Goal: Task Accomplishment & Management: Manage account settings

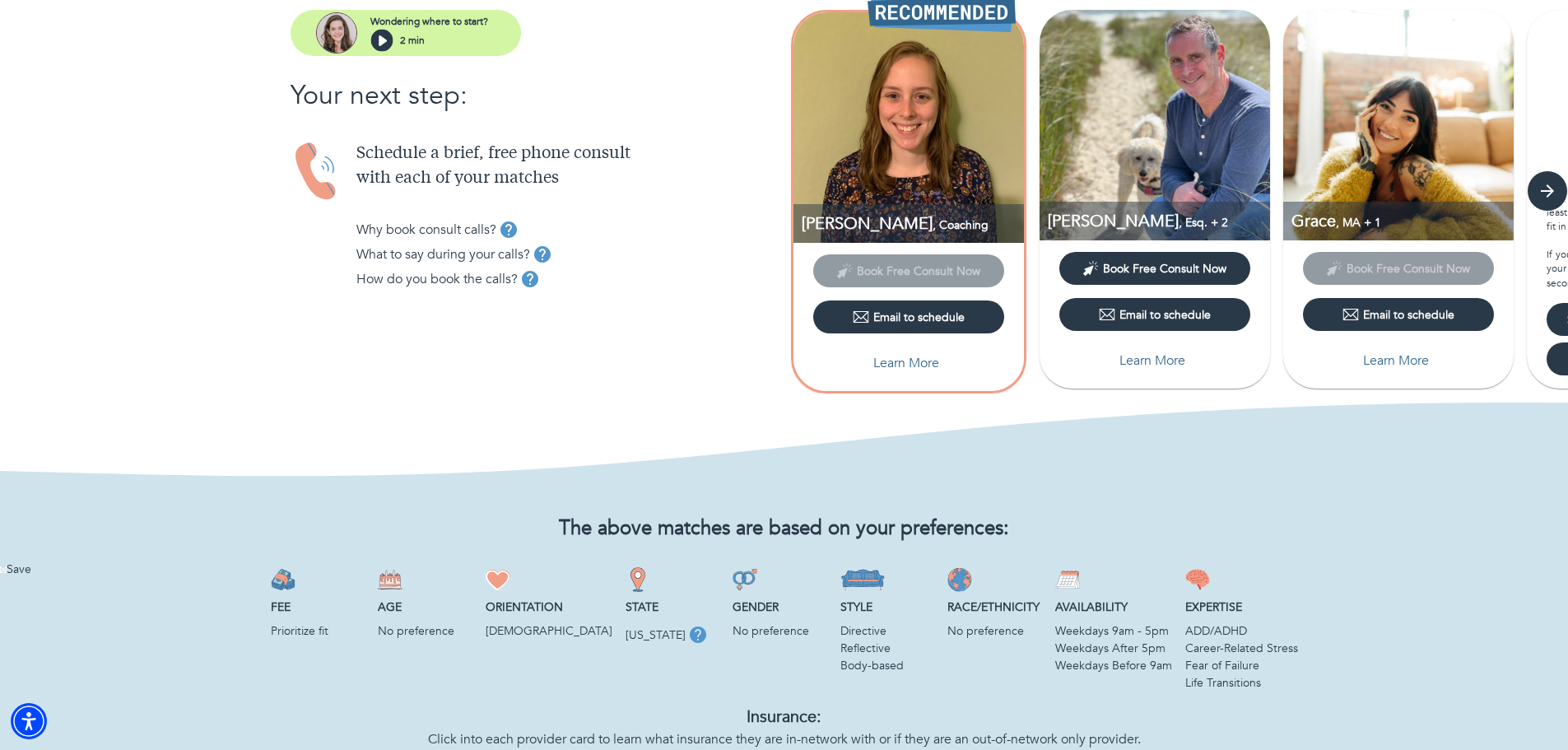
scroll to position [220, 0]
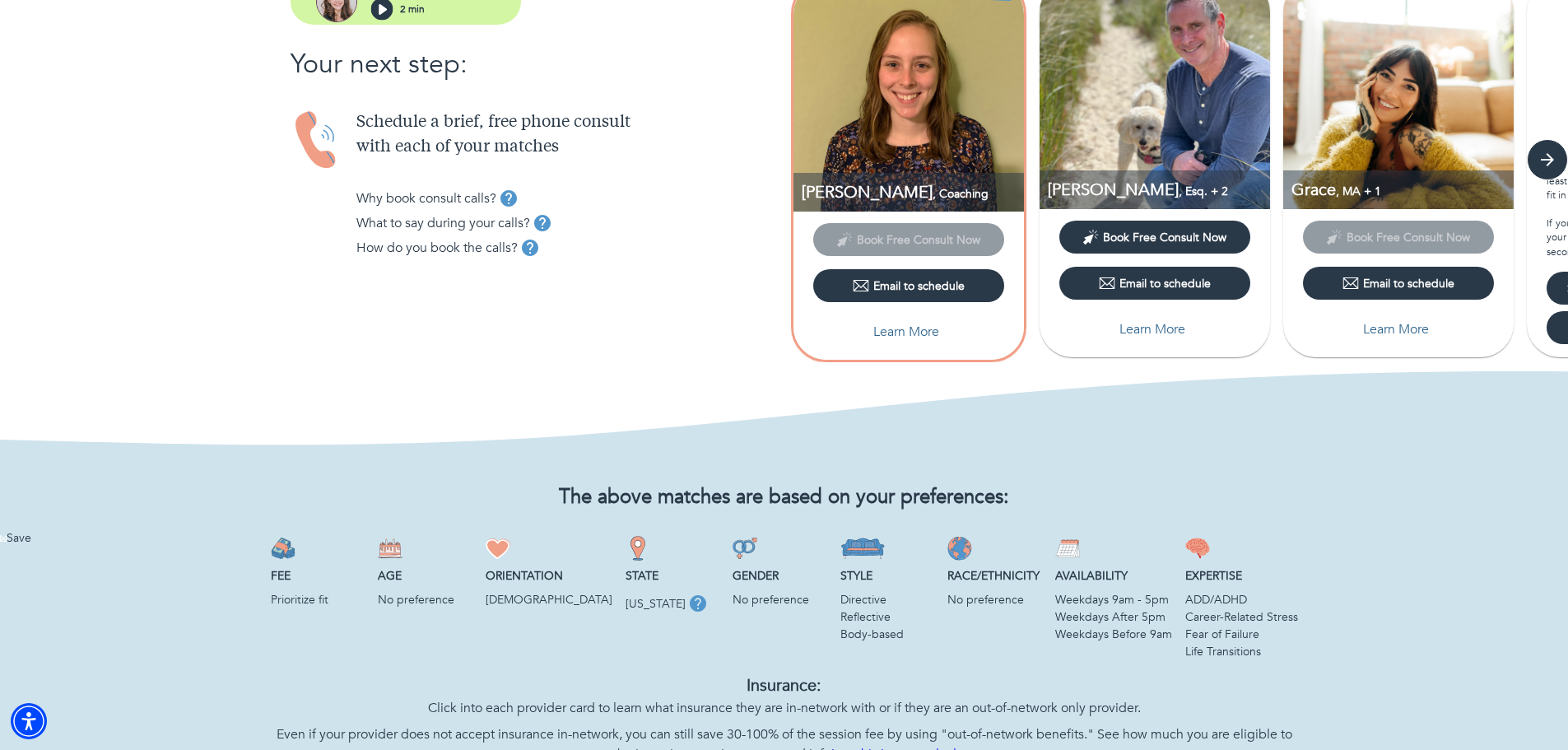
drag, startPoint x: 745, startPoint y: 400, endPoint x: 804, endPoint y: 407, distance: 59.4
drag, startPoint x: 979, startPoint y: 398, endPoint x: 1106, endPoint y: 406, distance: 127.3
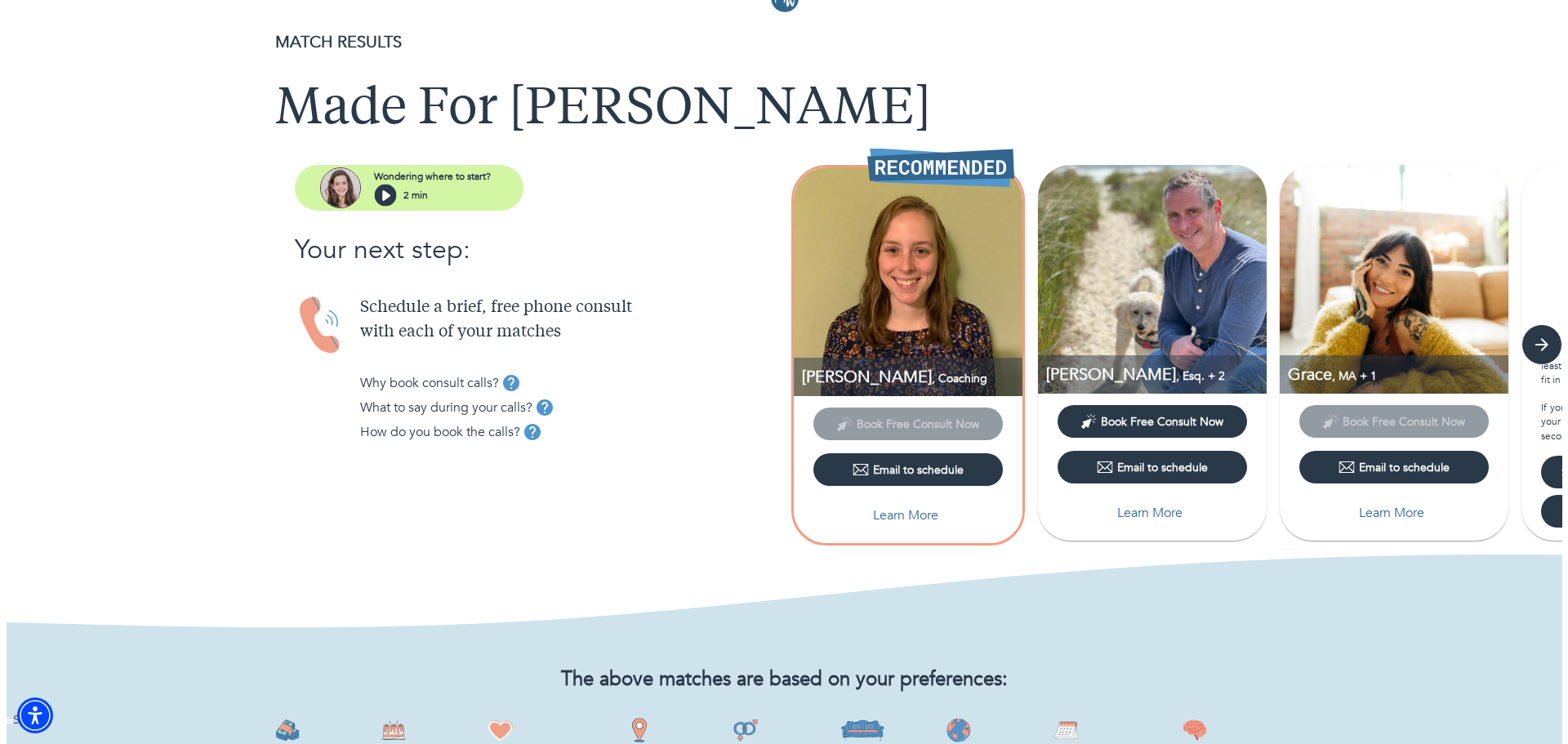
scroll to position [0, 0]
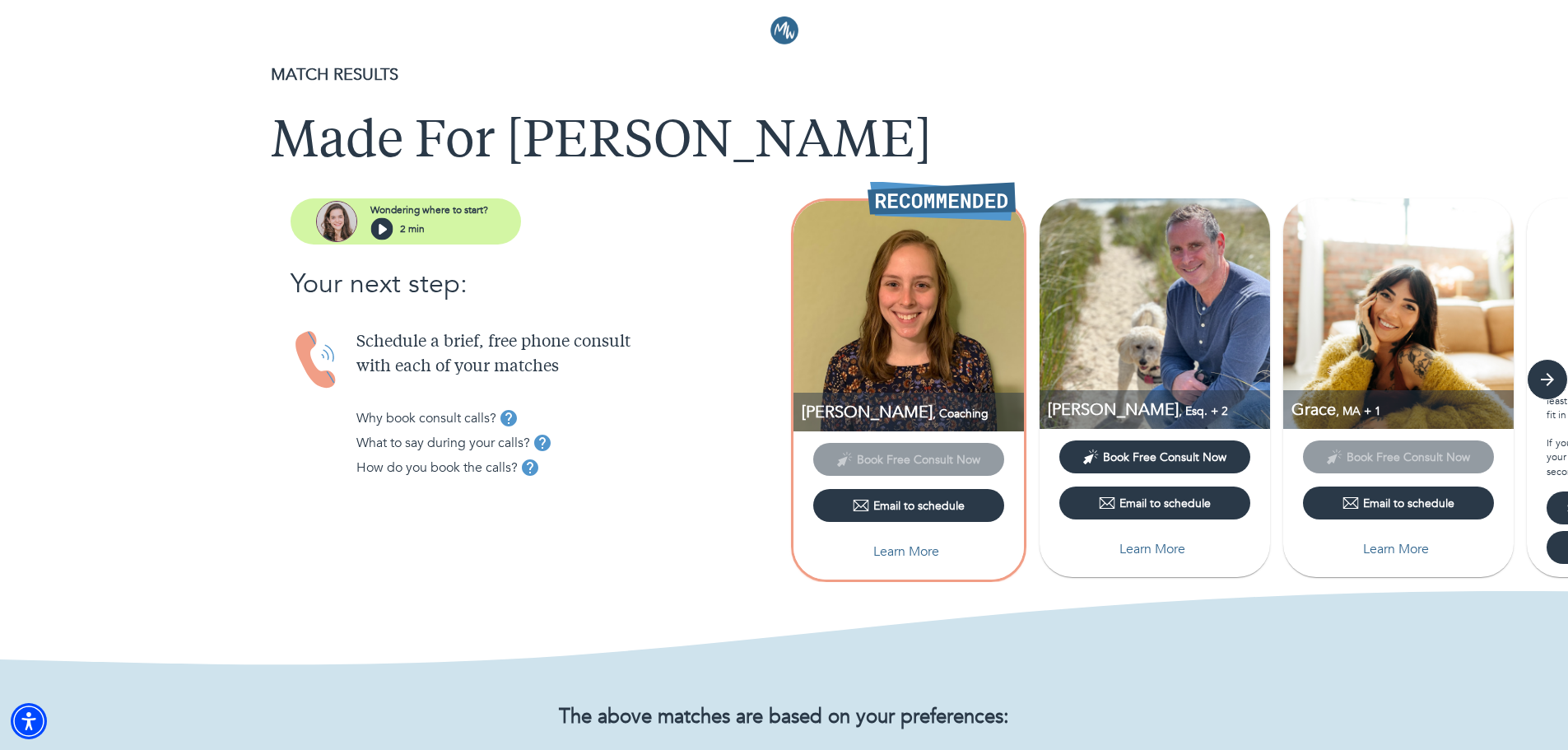
click at [1156, 550] on p "Learn More" at bounding box center [1152, 549] width 65 height 20
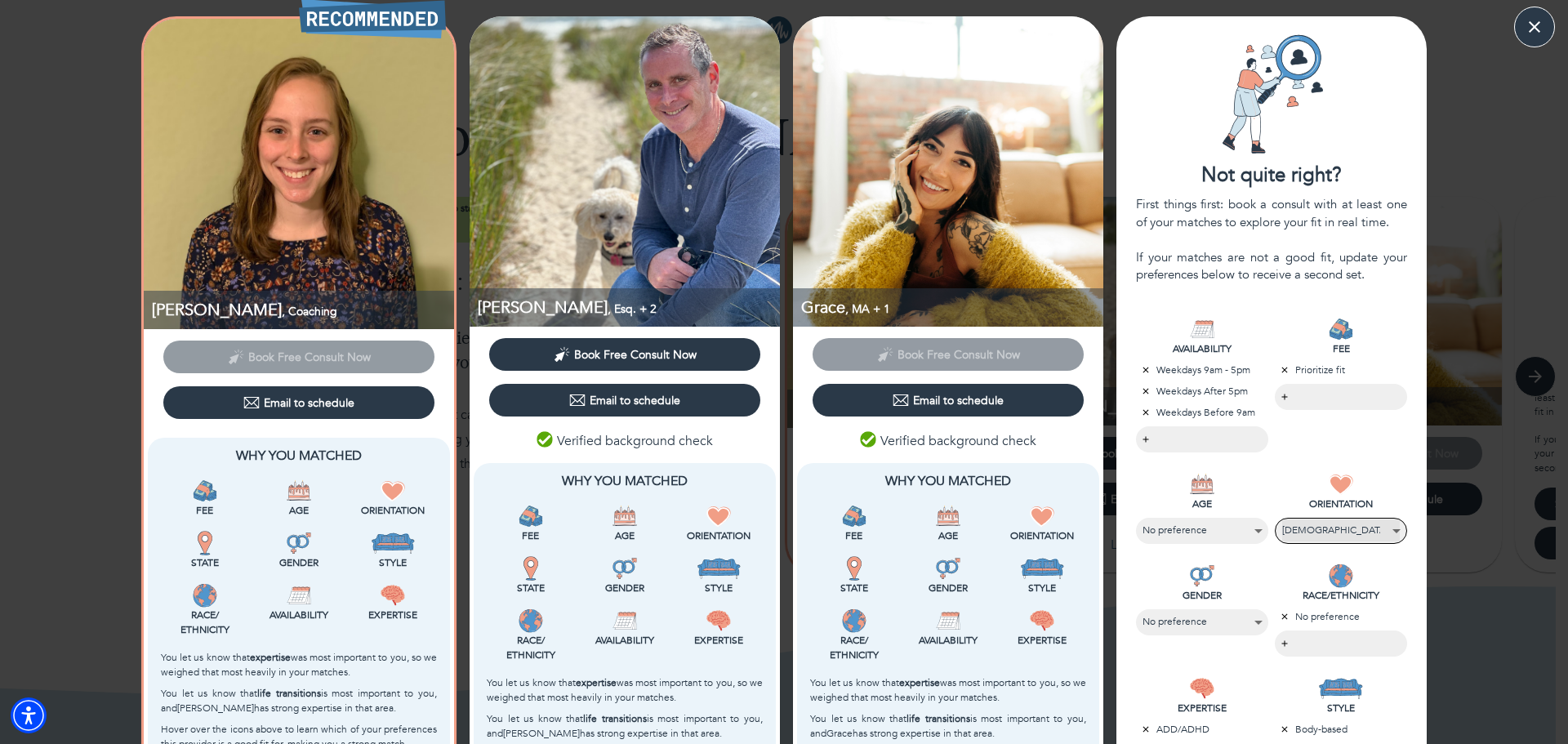
click at [1389, 529] on select "LGBTQIA+ No preference" at bounding box center [1341, 530] width 118 height 22
click at [1278, 394] on body "MATCH RESULTS Made For Alex Wondering where to start? 2 min Your next step: Sch…" at bounding box center [784, 372] width 1568 height 744
click at [1298, 313] on div at bounding box center [784, 372] width 1568 height 744
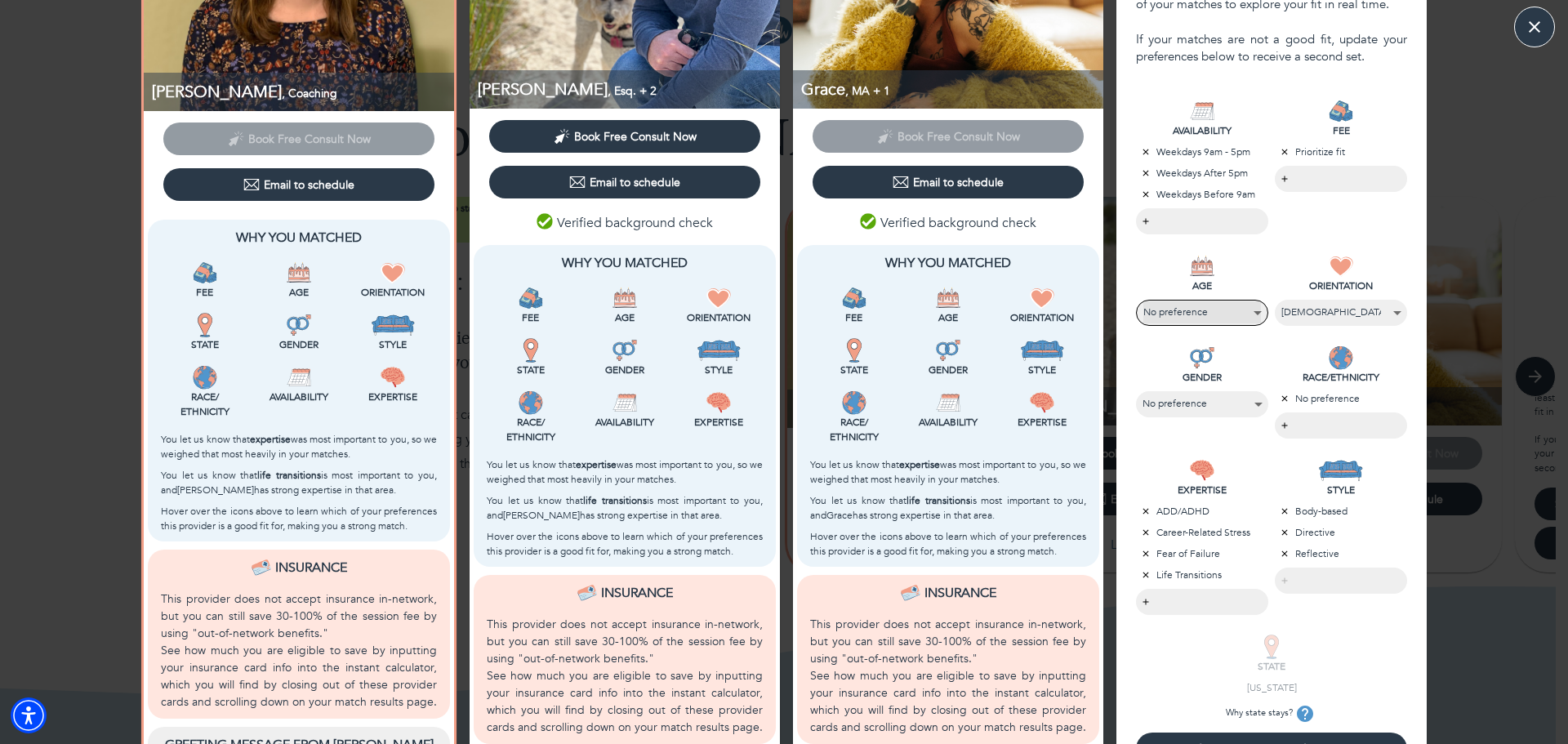
click at [1252, 313] on select "No preference 24-45 46-65 66-85" at bounding box center [1202, 313] width 118 height 22
select select "3"
click at [1143, 302] on select "No preference 24-45 46-65 66-85" at bounding box center [1202, 313] width 118 height 22
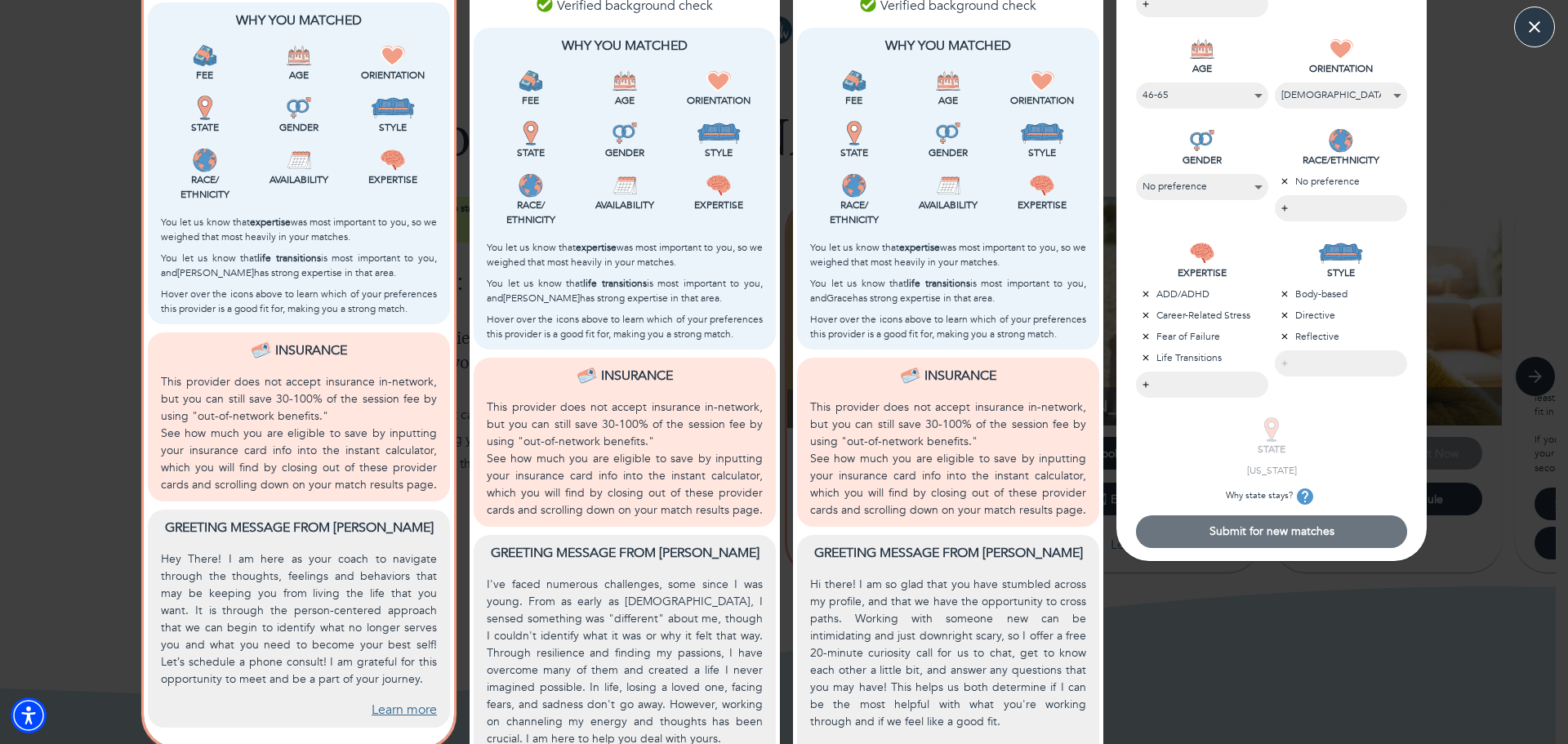
click at [1271, 532] on span "Submit for new matches" at bounding box center [1271, 531] width 258 height 15
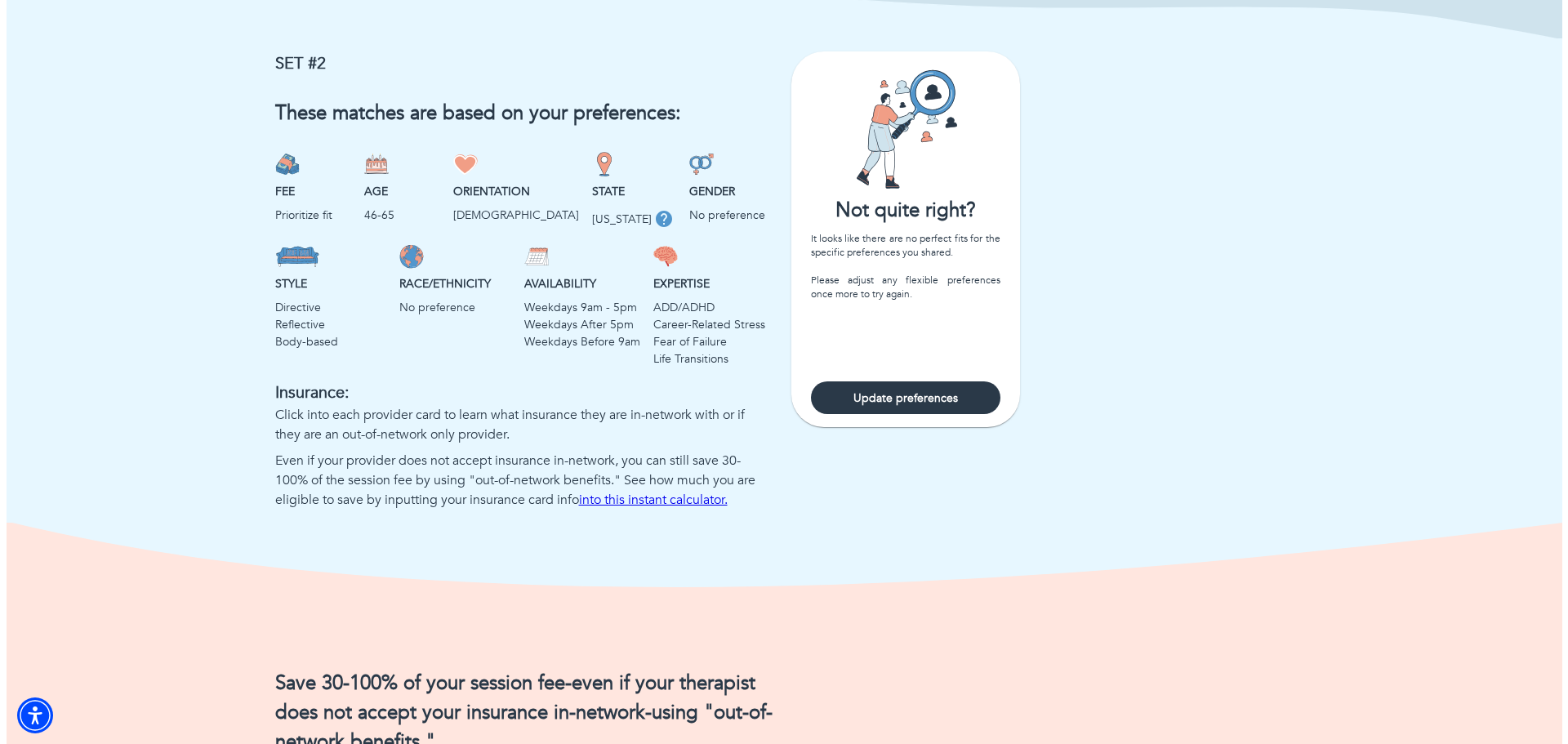
scroll to position [1098, 0]
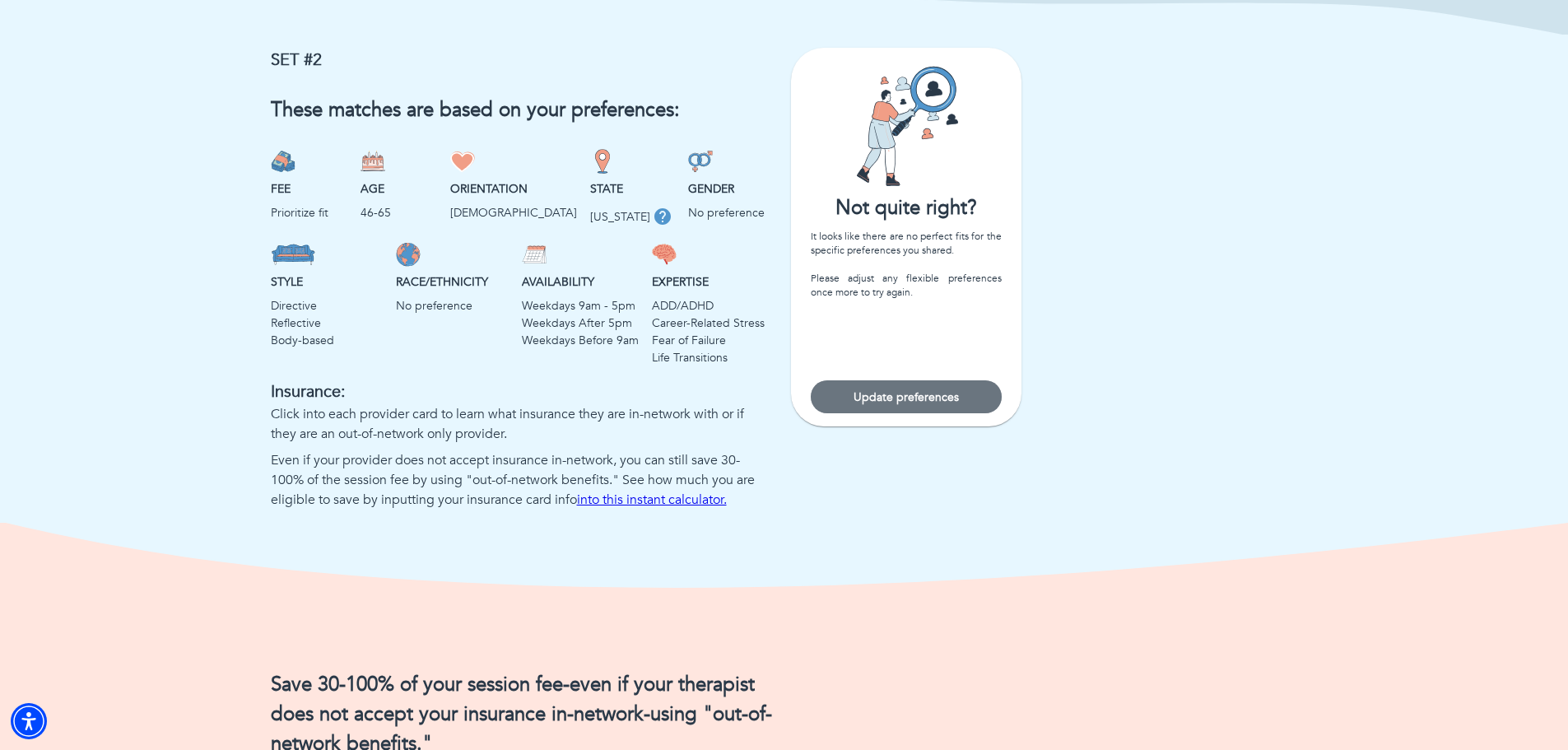
click at [883, 405] on span "Update preferences" at bounding box center [906, 397] width 177 height 15
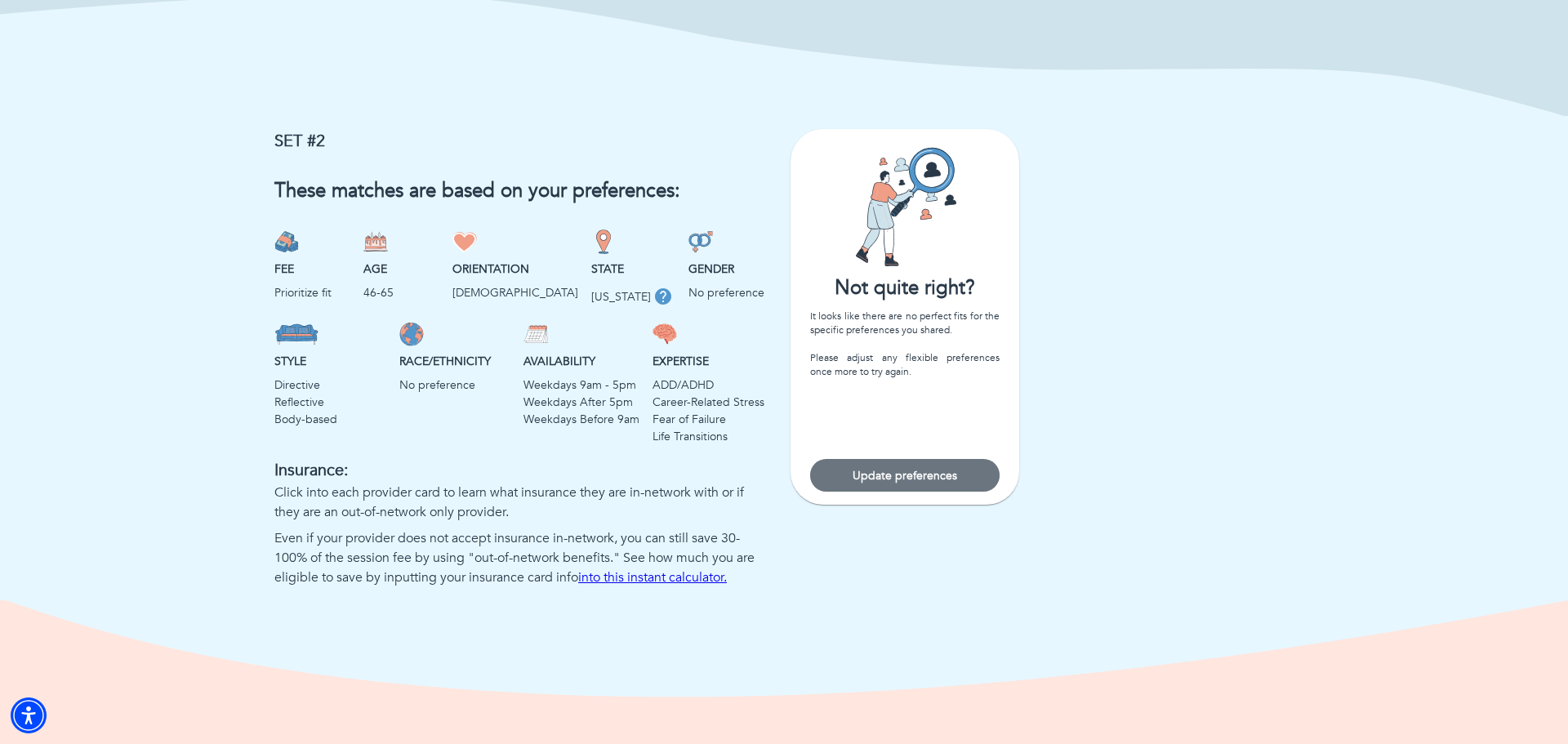
select select "3"
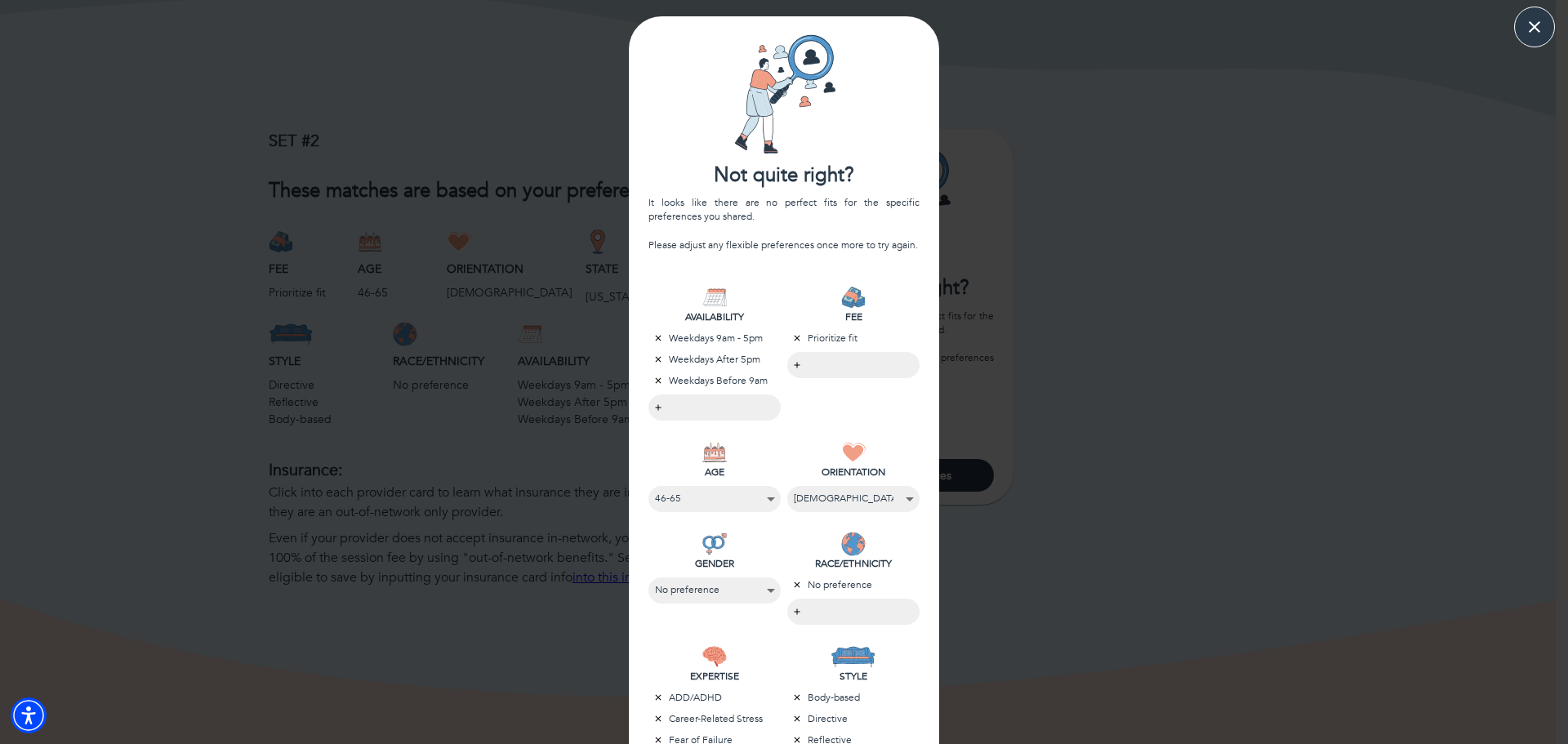
click at [1318, 221] on div "Not quite right? It looks like there are no perfect fits for the specific prefe…" at bounding box center [784, 521] width 1568 height 1010
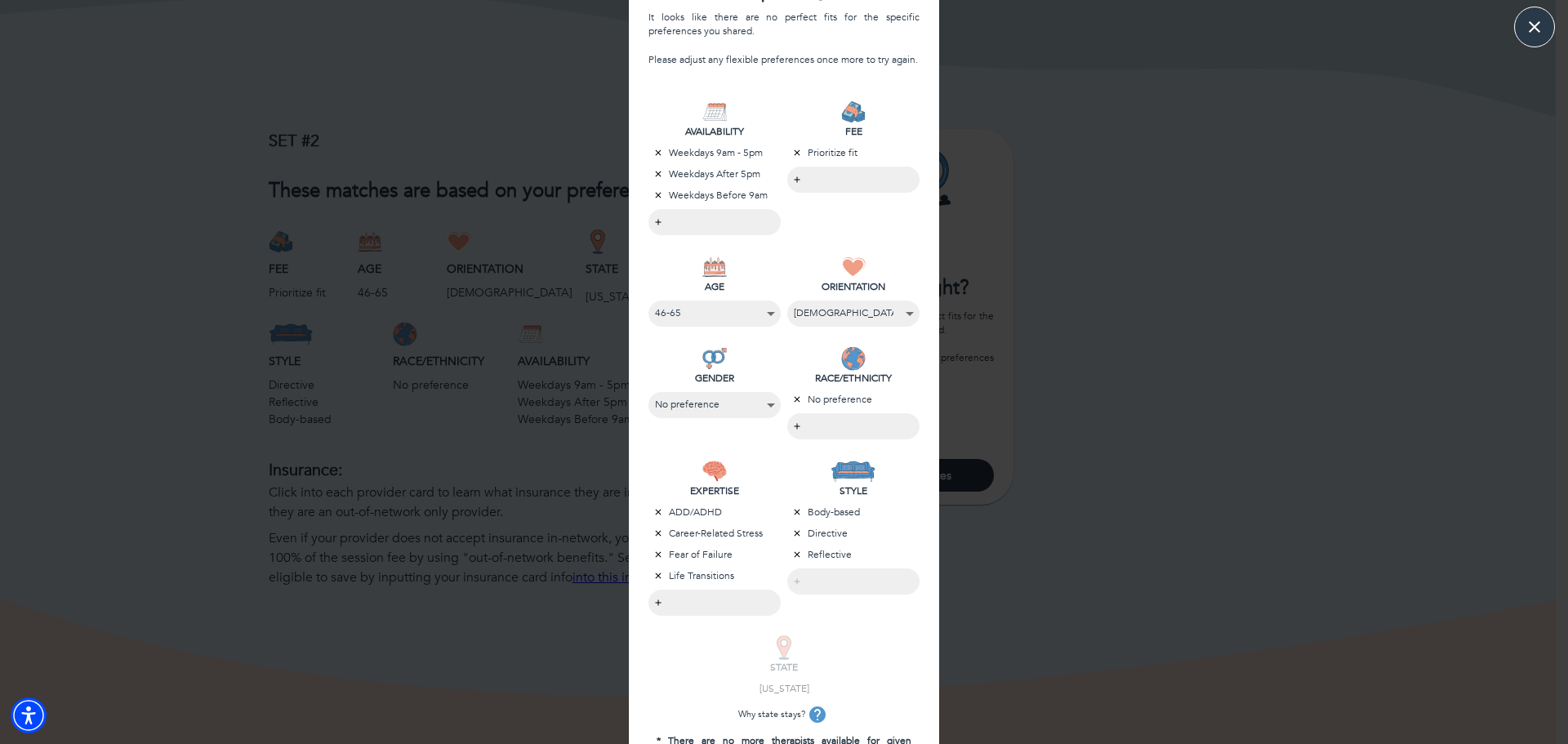
scroll to position [283, 0]
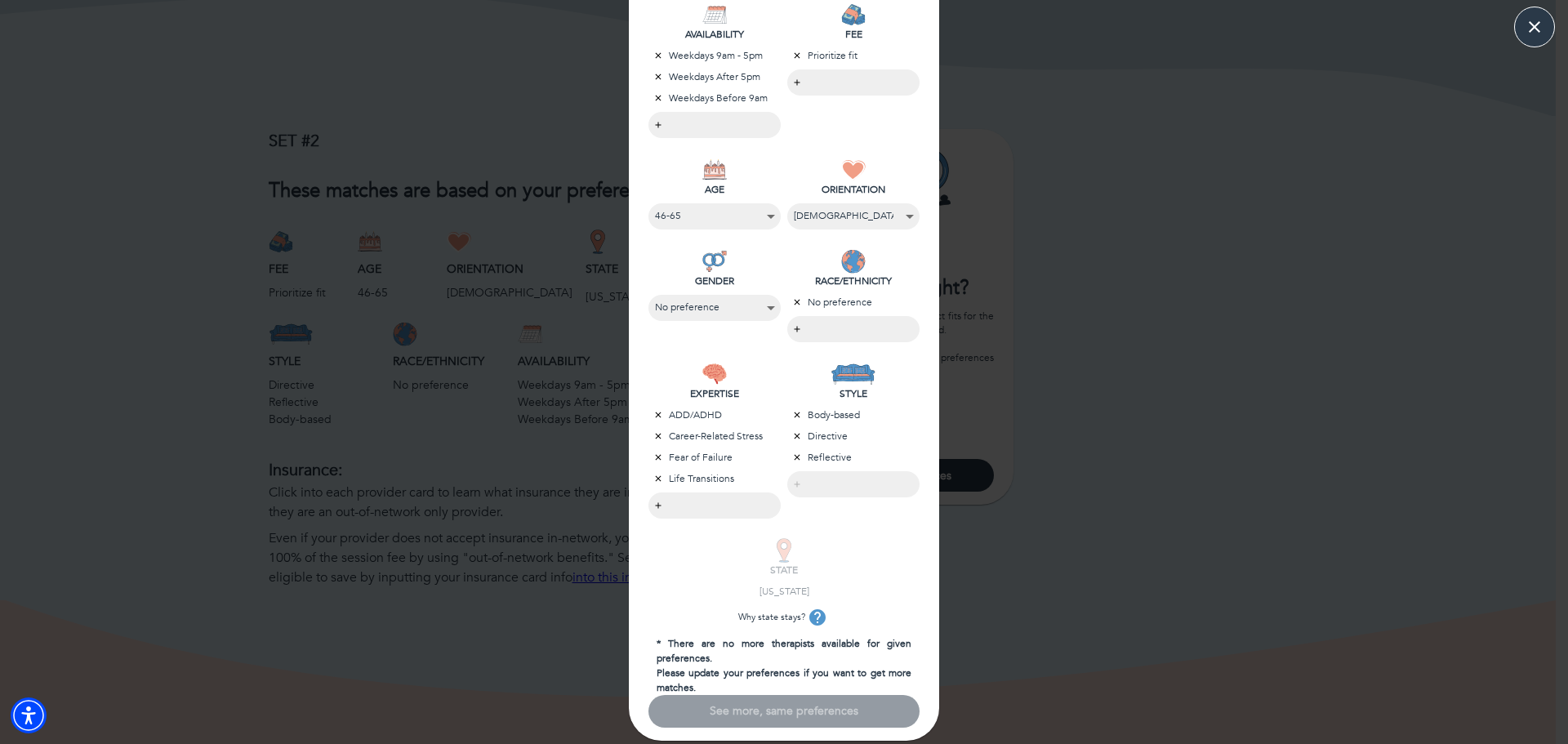
click at [794, 711] on div "See more, same preferences" at bounding box center [784, 711] width 271 height 32
click at [1180, 379] on div "Not quite right? It looks like there are no perfect fits for the specific prefe…" at bounding box center [784, 238] width 1568 height 1010
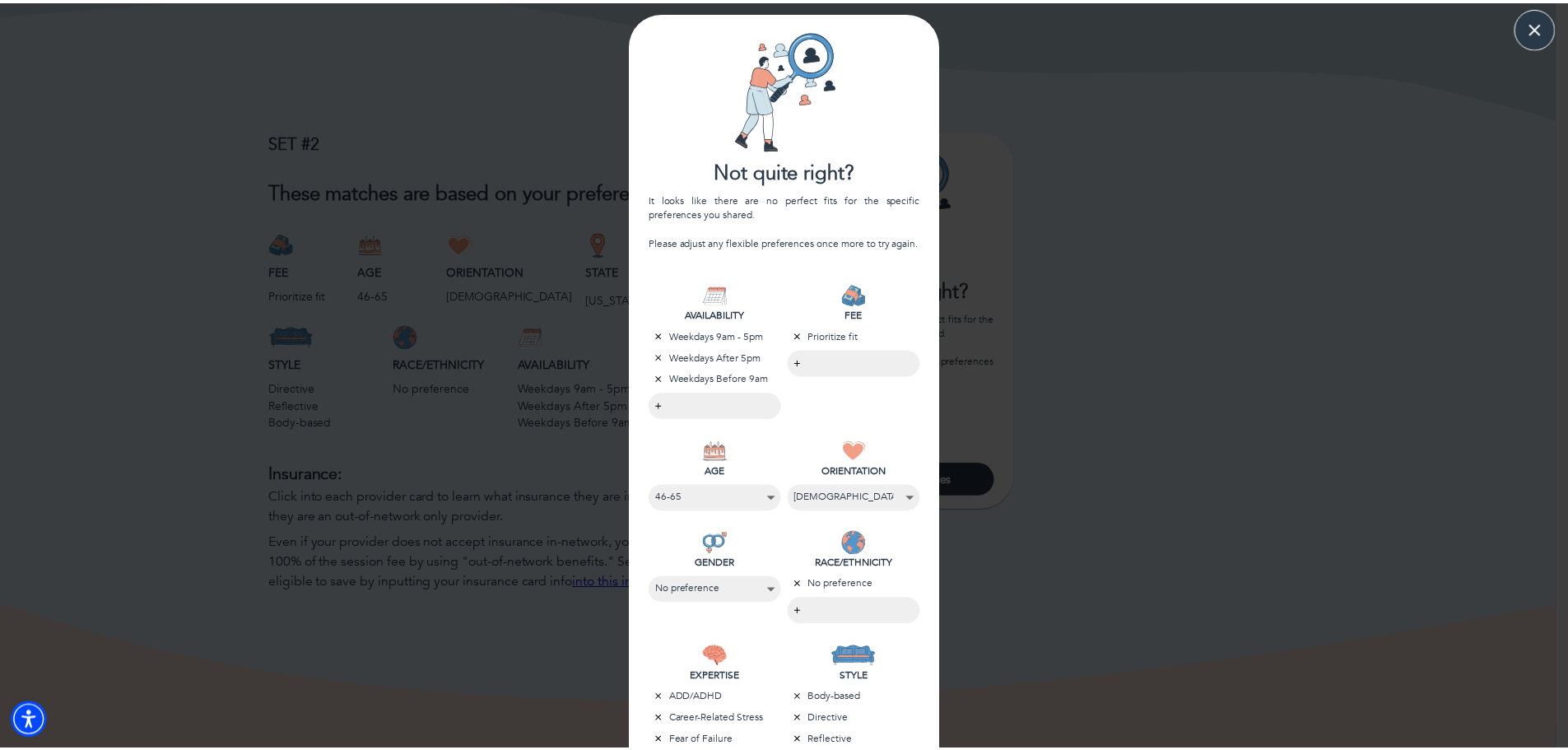
scroll to position [0, 0]
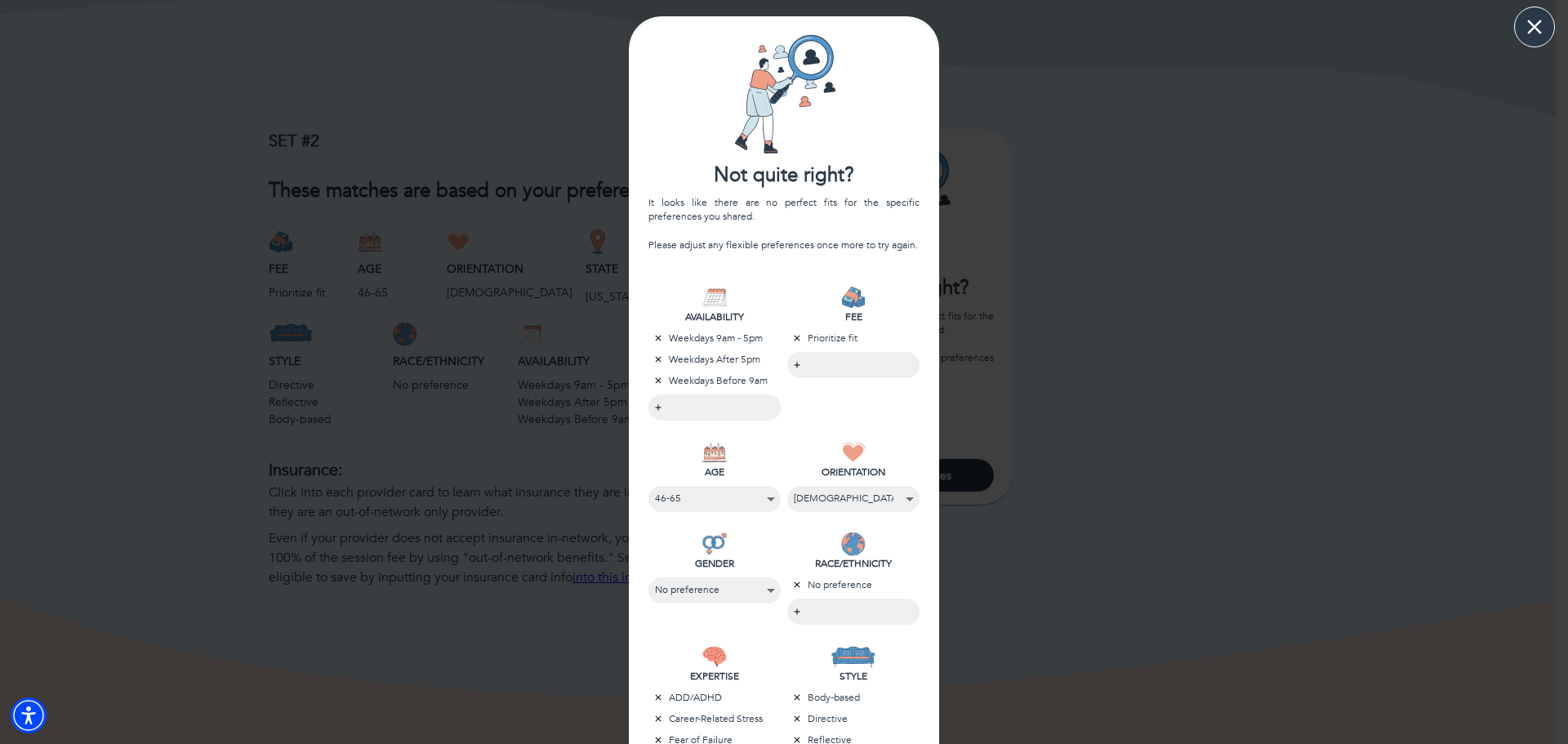
click at [1542, 32] on icon "button" at bounding box center [1534, 26] width 25 height 25
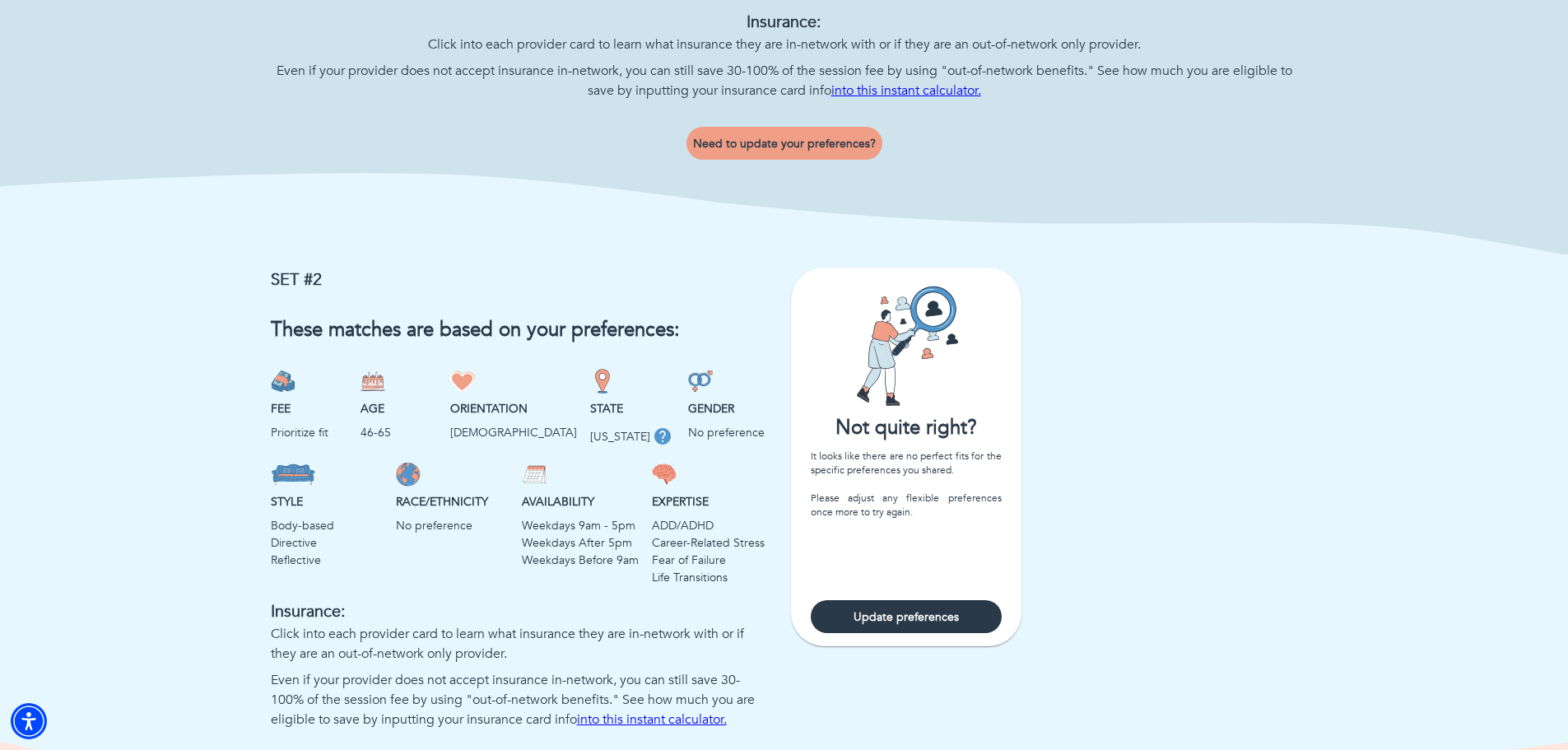
scroll to position [1106, 0]
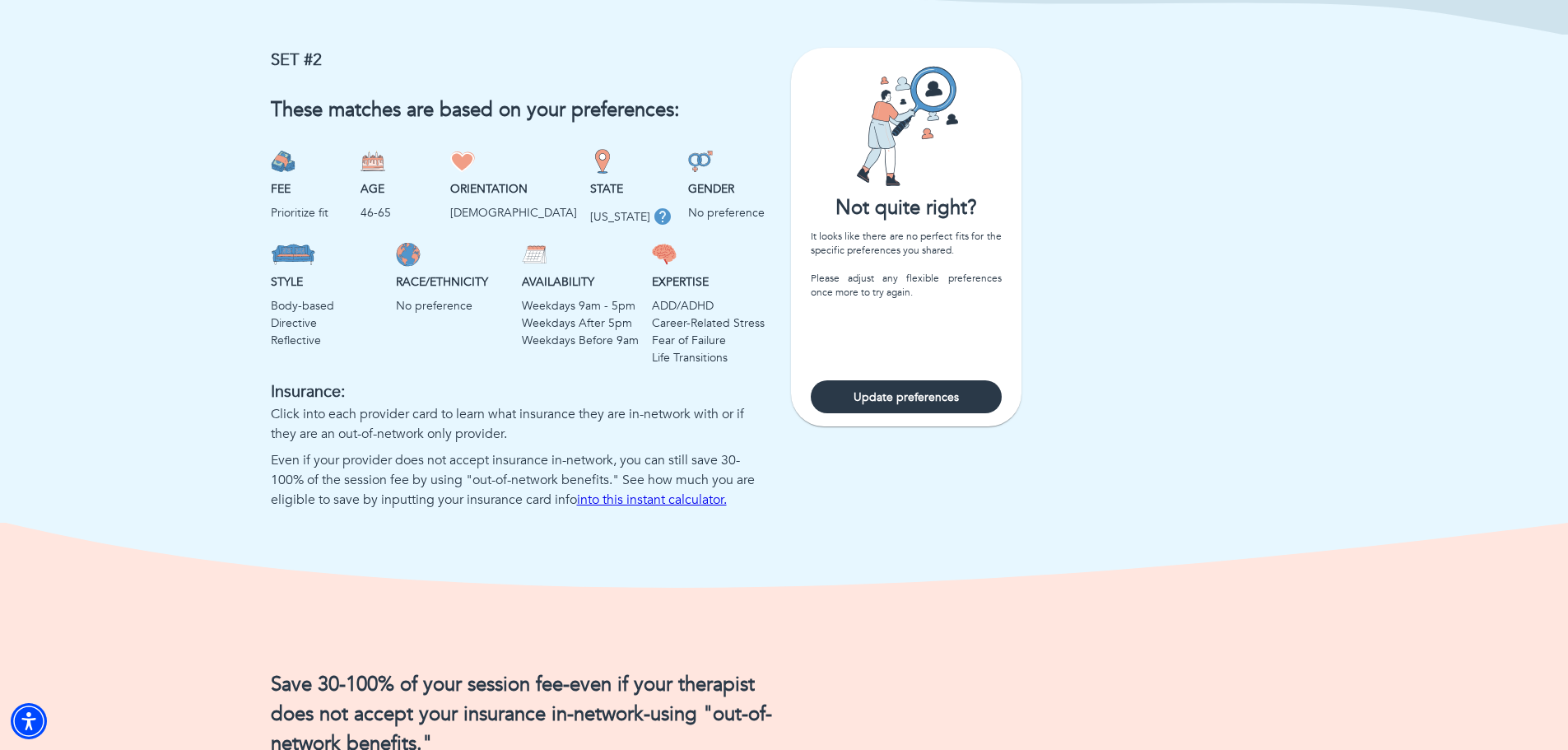
click at [883, 405] on span "Update preferences" at bounding box center [906, 397] width 177 height 15
select select "3"
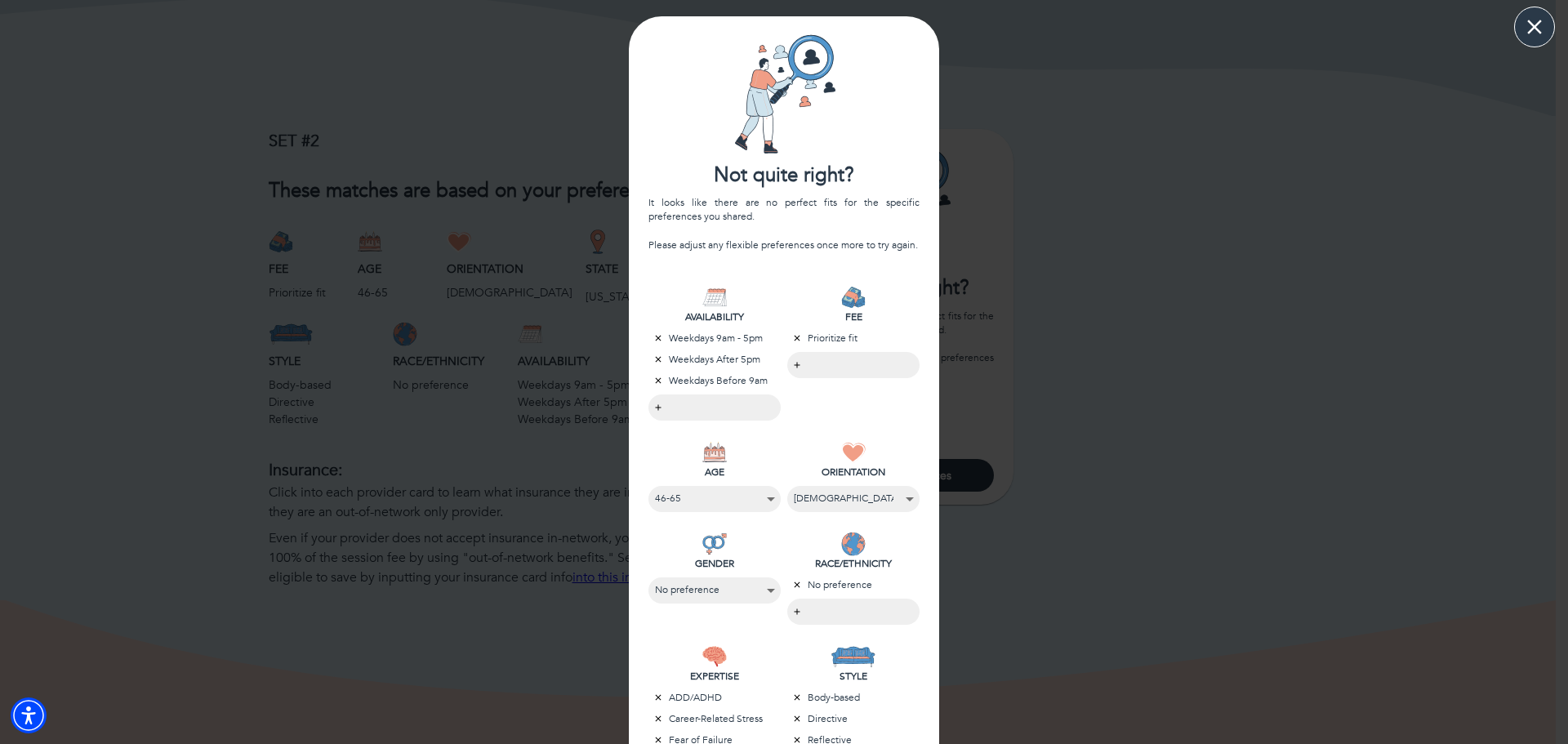
click at [1542, 43] on button "button" at bounding box center [1535, 27] width 41 height 41
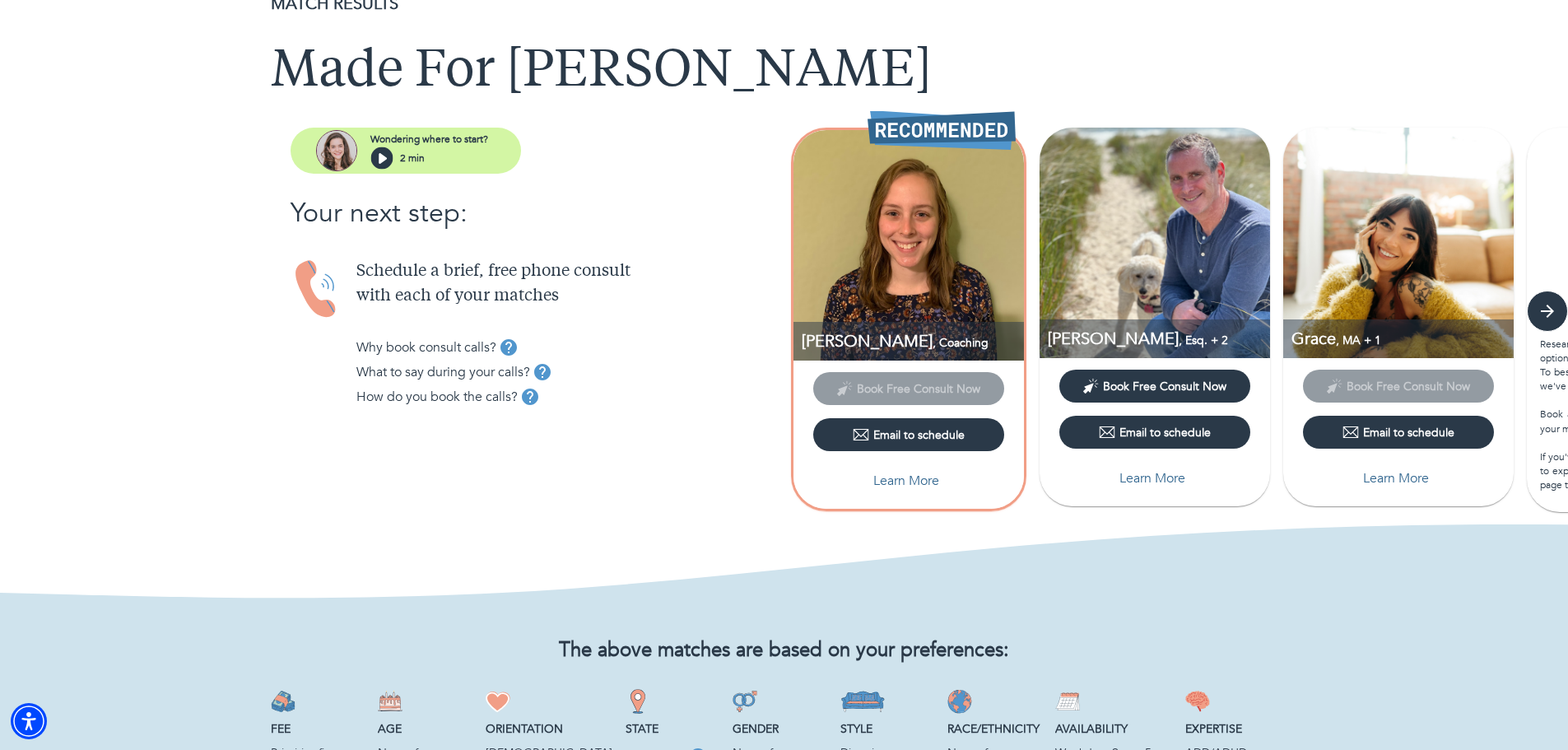
scroll to position [0, 0]
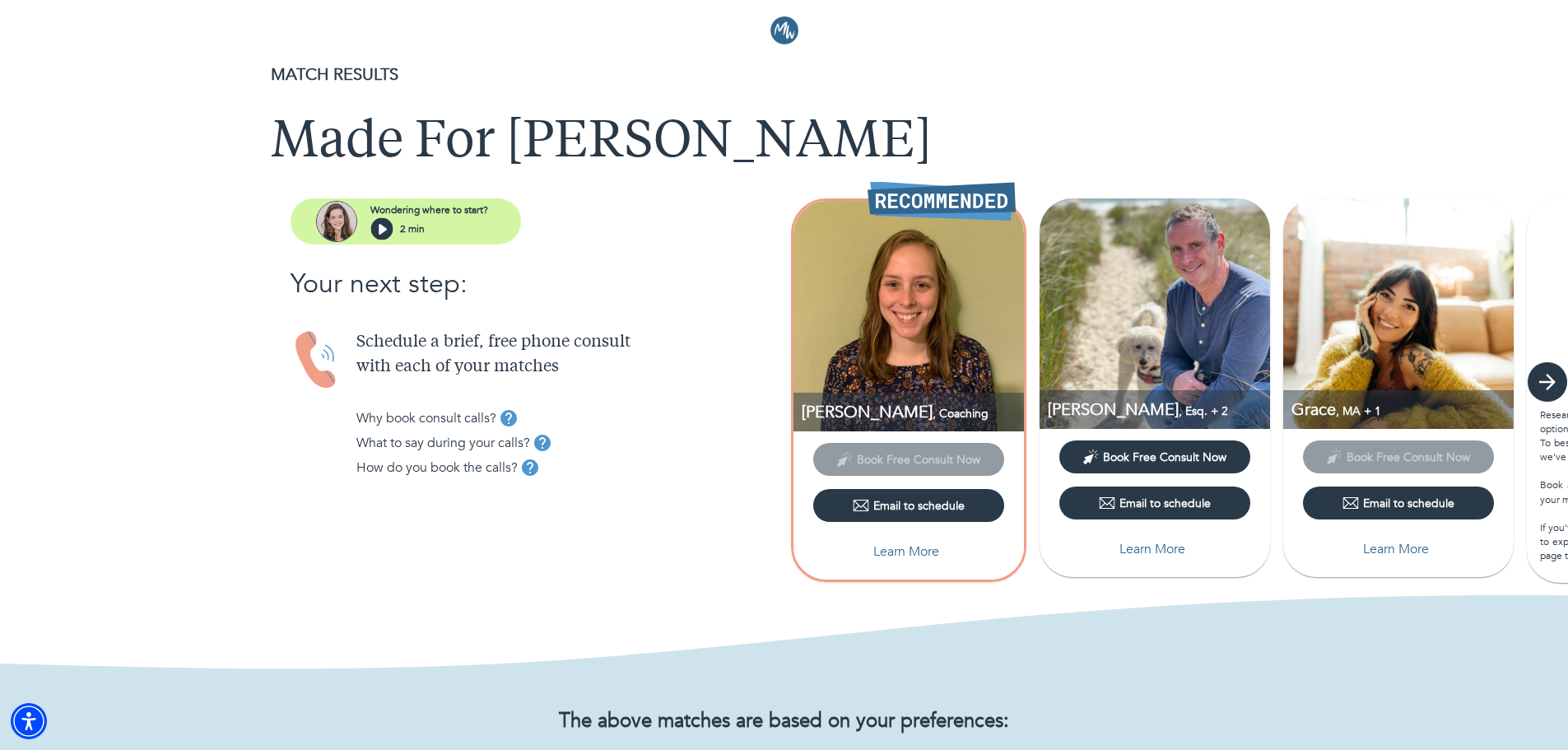
click at [1553, 385] on icon "button" at bounding box center [1546, 381] width 25 height 25
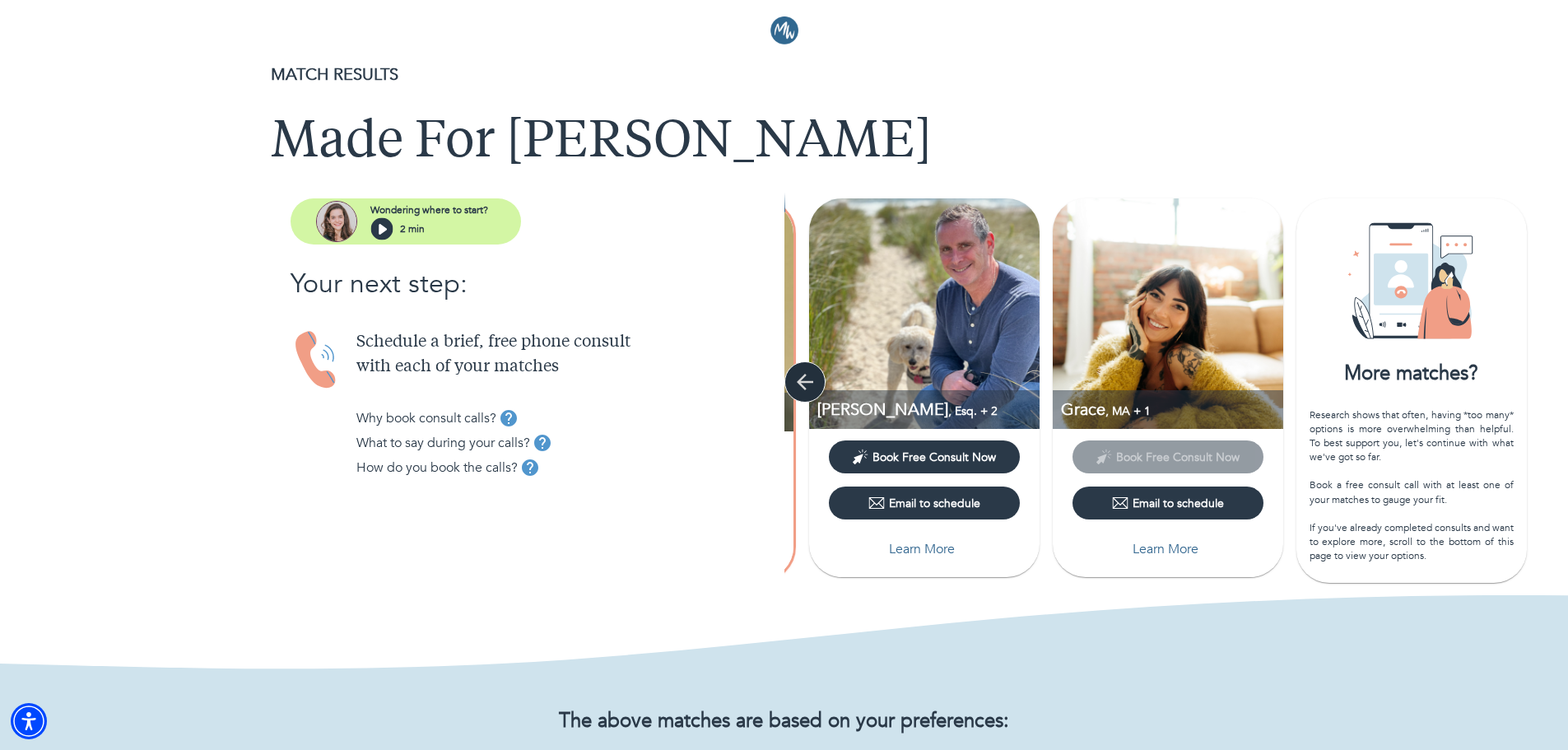
click at [808, 389] on icon "button" at bounding box center [804, 381] width 25 height 25
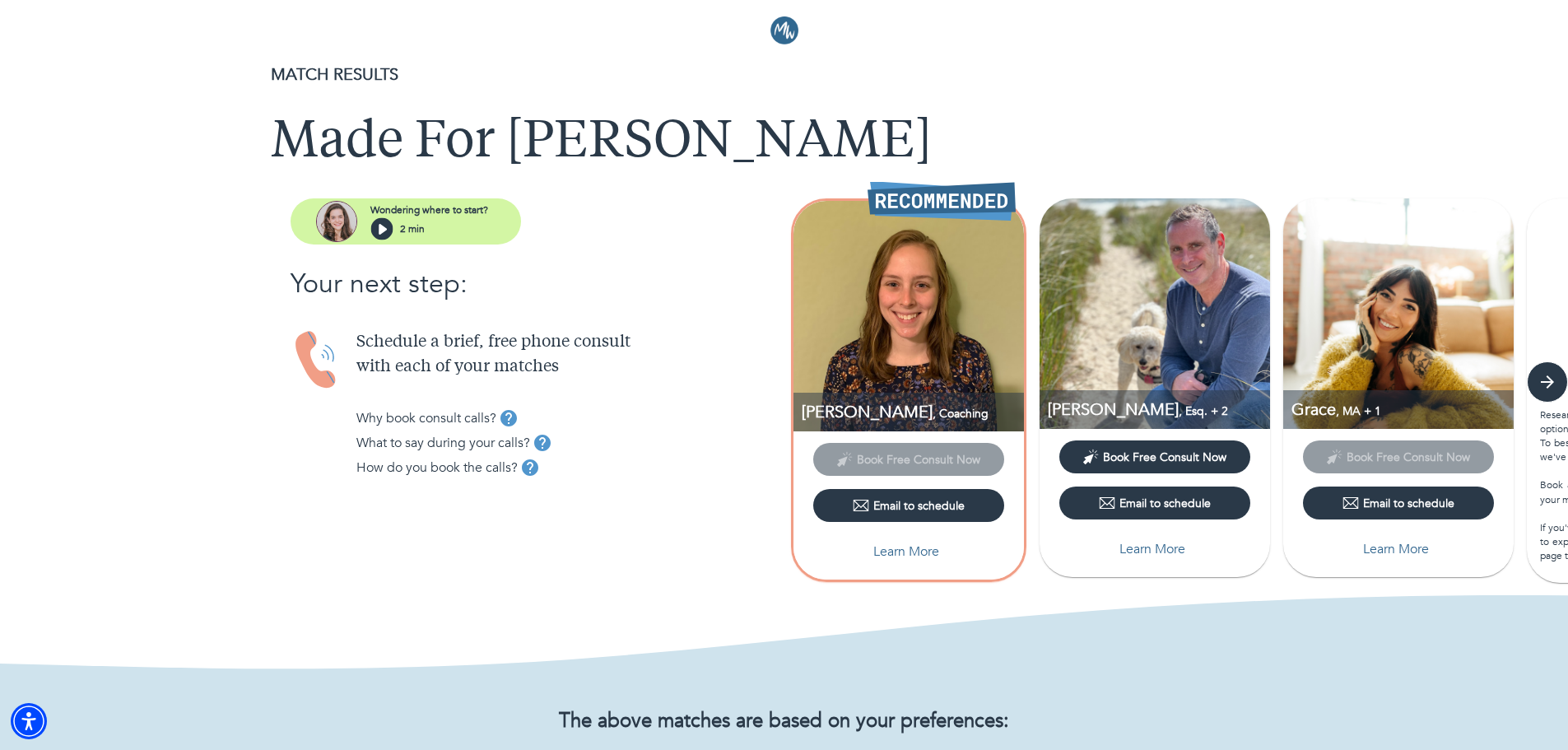
click at [808, 389] on img at bounding box center [908, 316] width 231 height 231
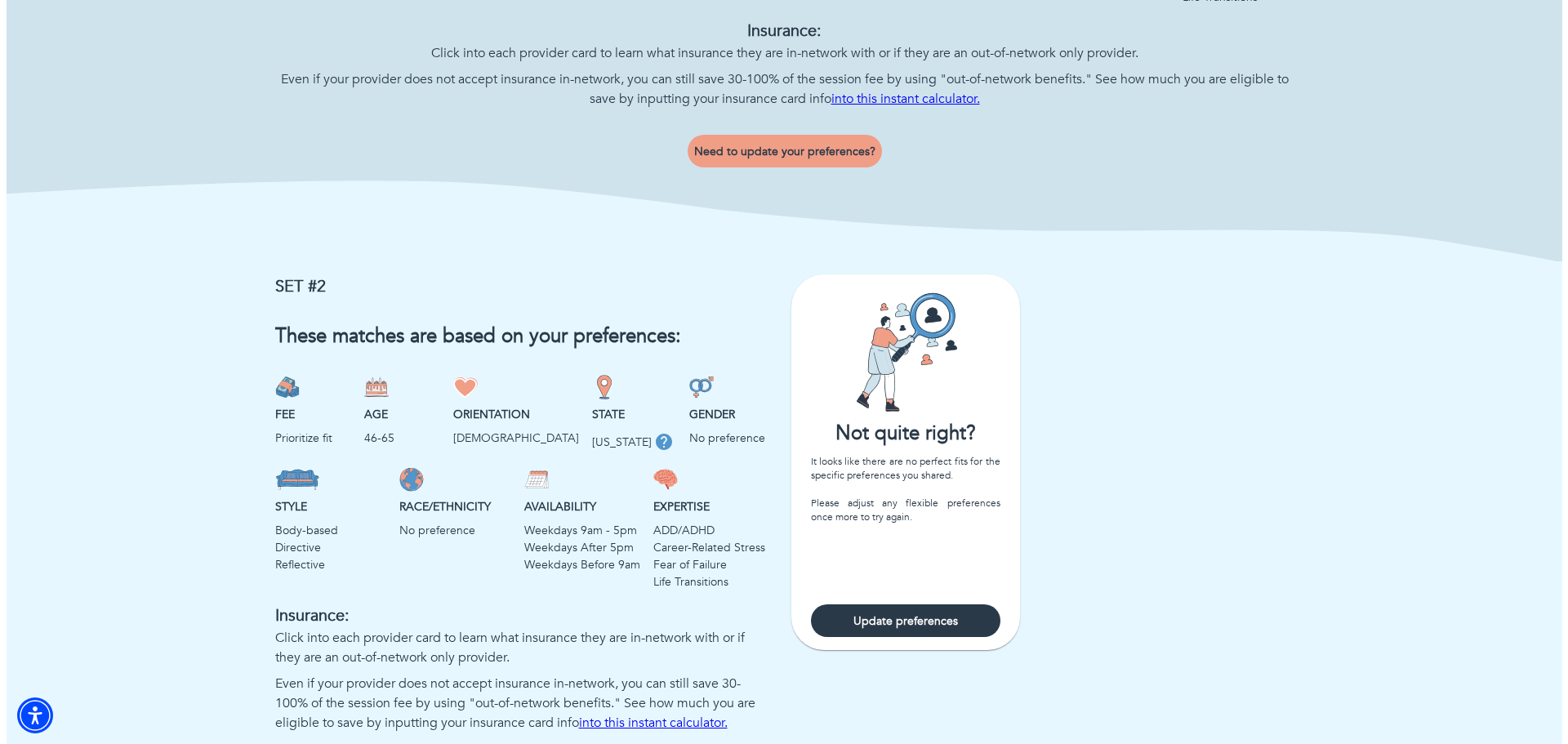
scroll to position [1088, 0]
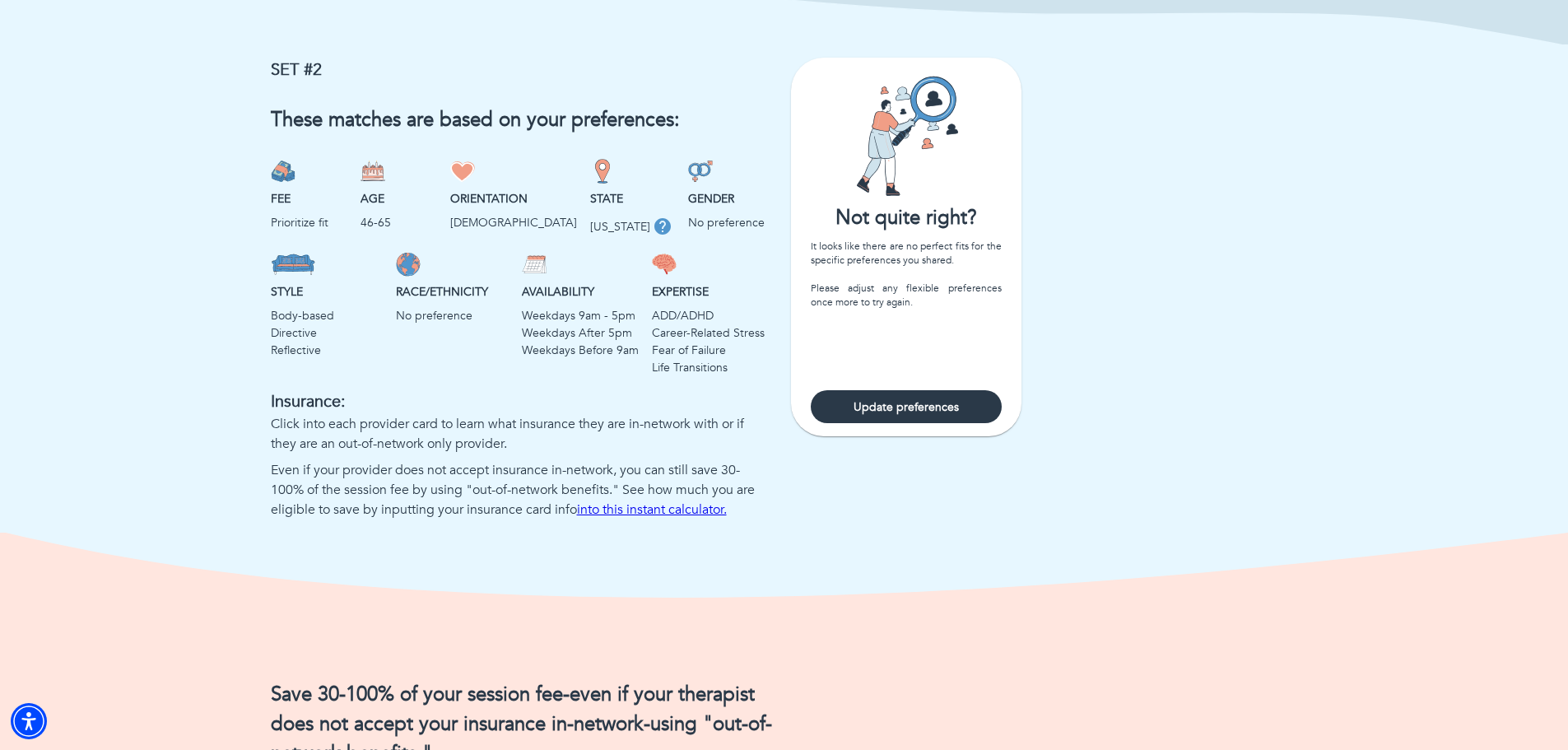
click at [914, 415] on span "Update preferences" at bounding box center [906, 406] width 177 height 15
select select "3"
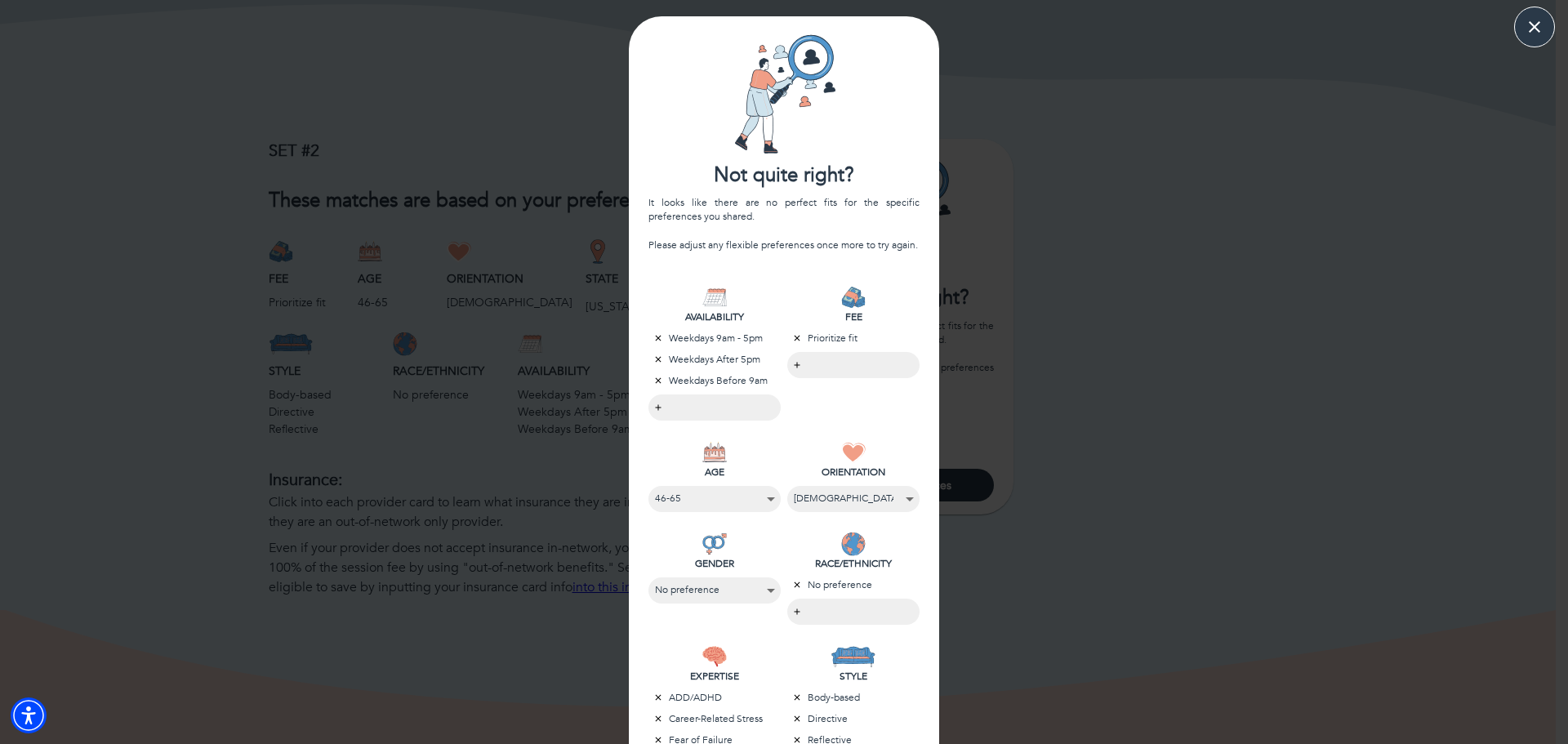
click at [777, 452] on div at bounding box center [784, 372] width 1568 height 744
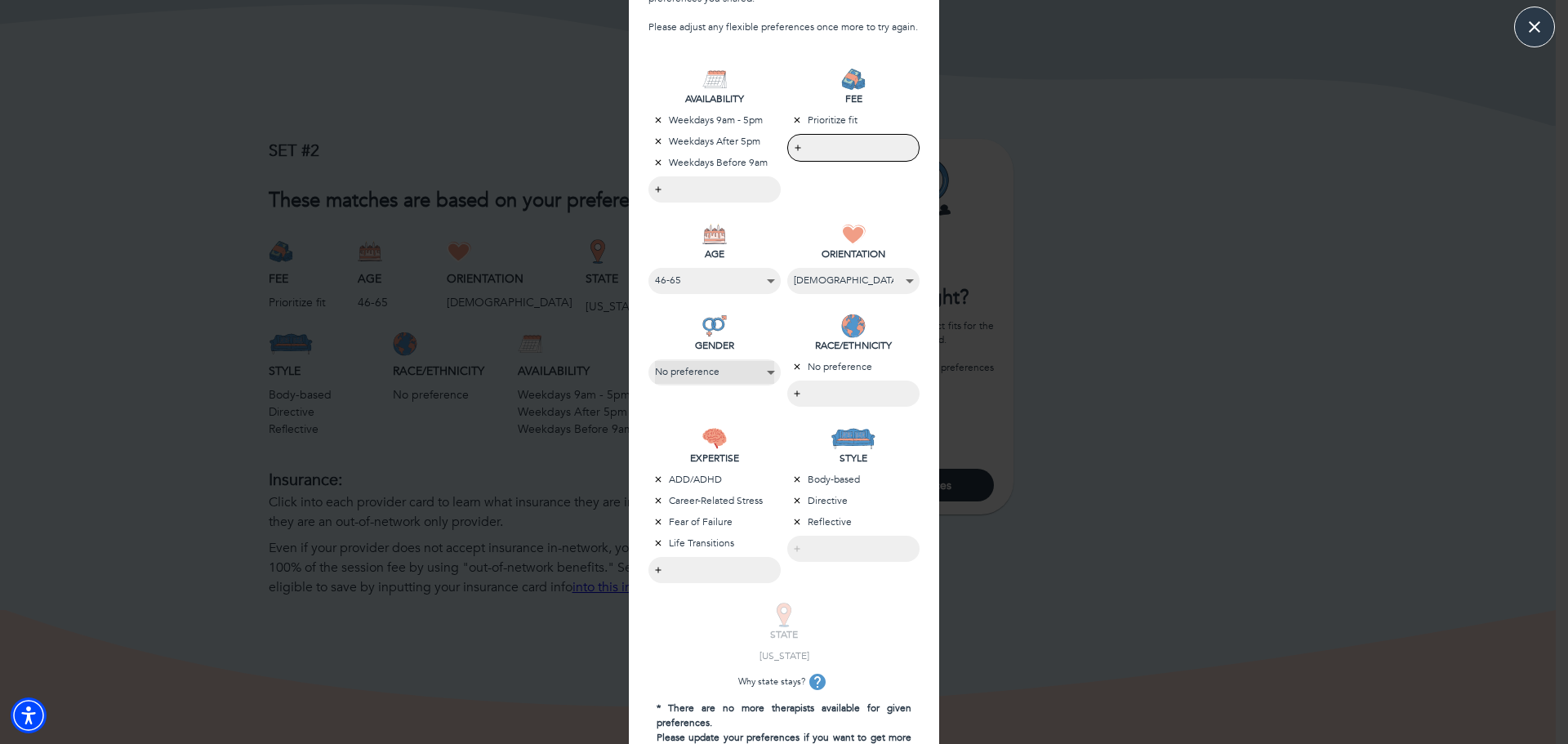
click at [764, 372] on select "No preference Female Male Non-binary" at bounding box center [714, 372] width 120 height 22
select select "1"
click at [655, 360] on select "No preference Female Male Non-binary" at bounding box center [714, 372] width 118 height 22
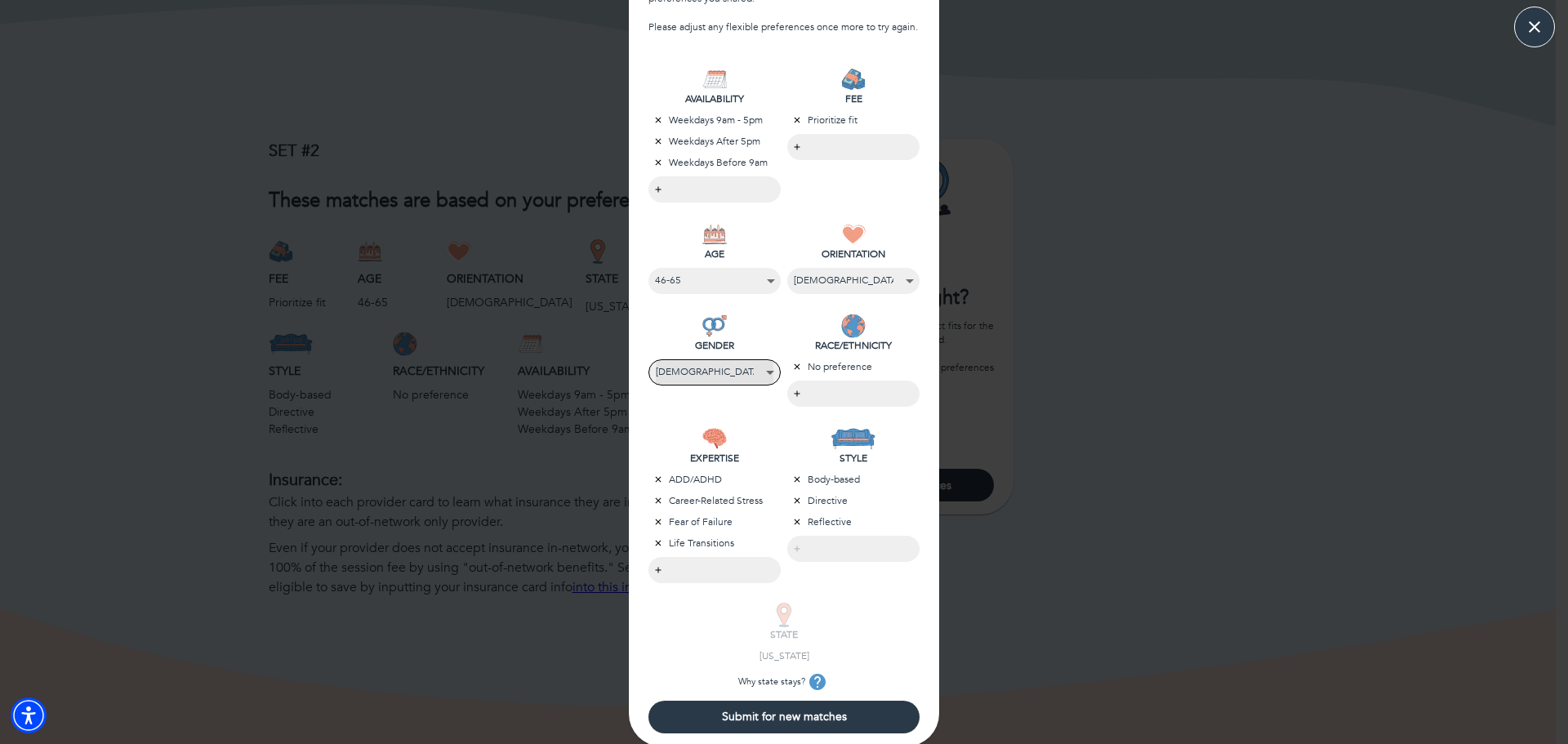
scroll to position [224, 0]
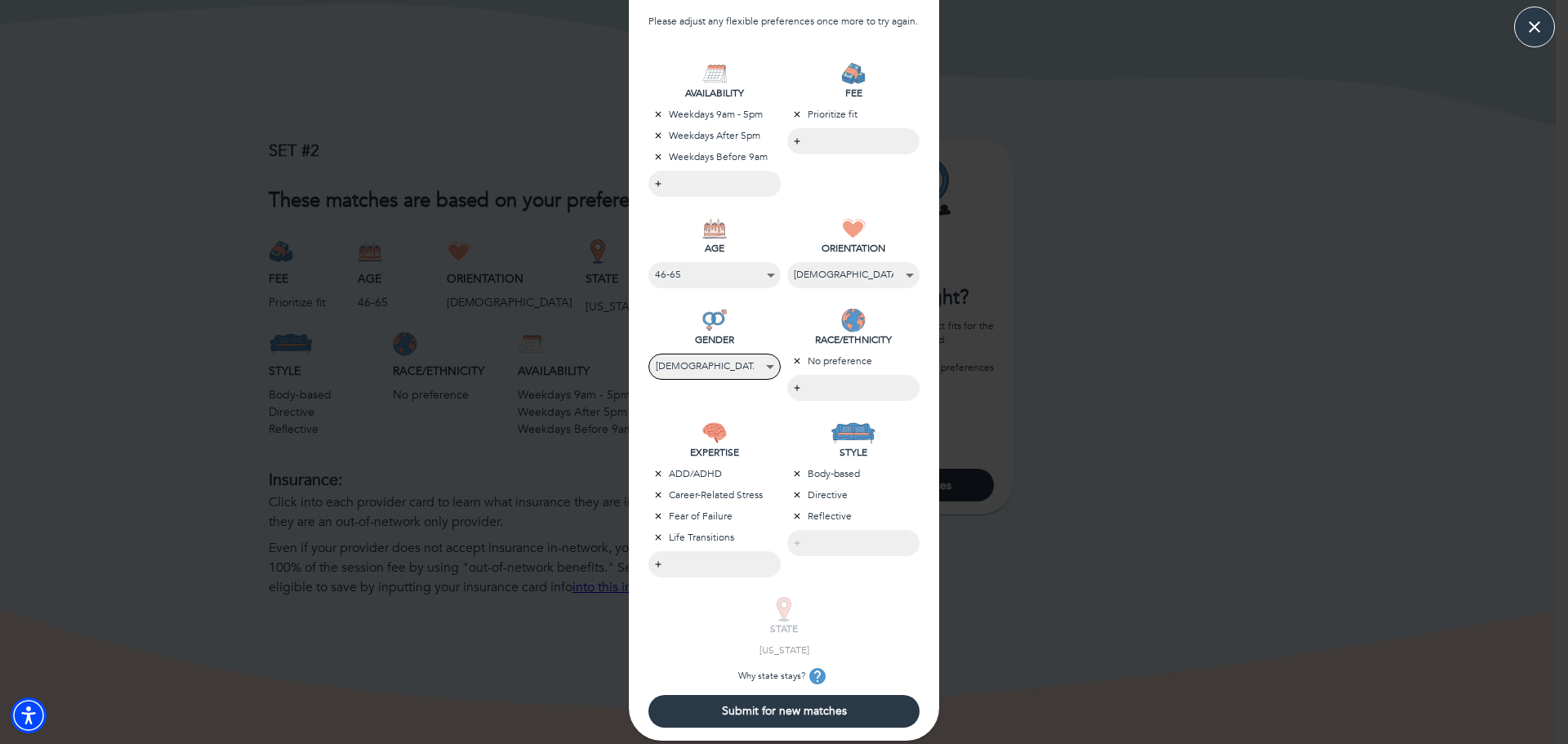
click at [771, 706] on span "Submit for new matches" at bounding box center [784, 711] width 258 height 15
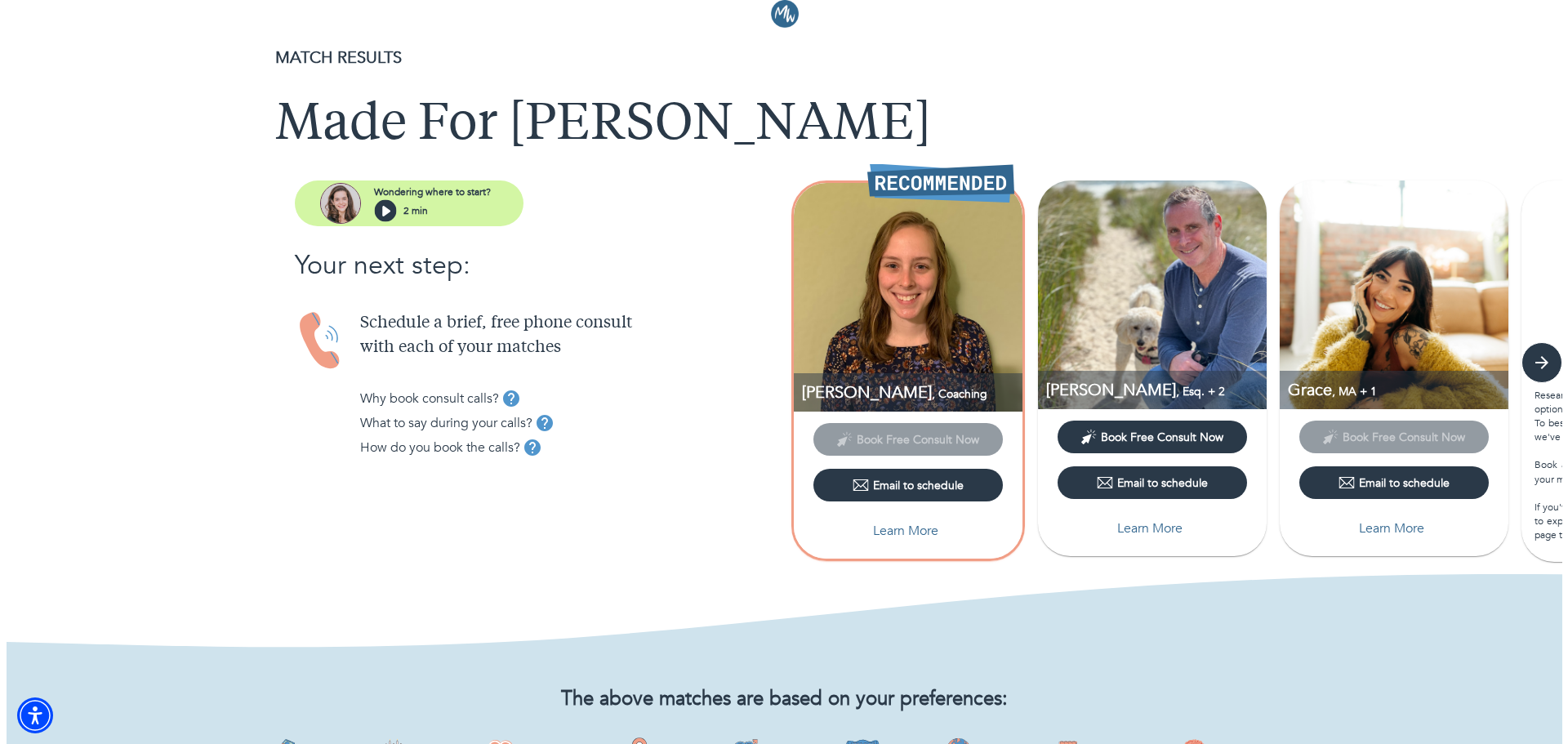
scroll to position [0, 0]
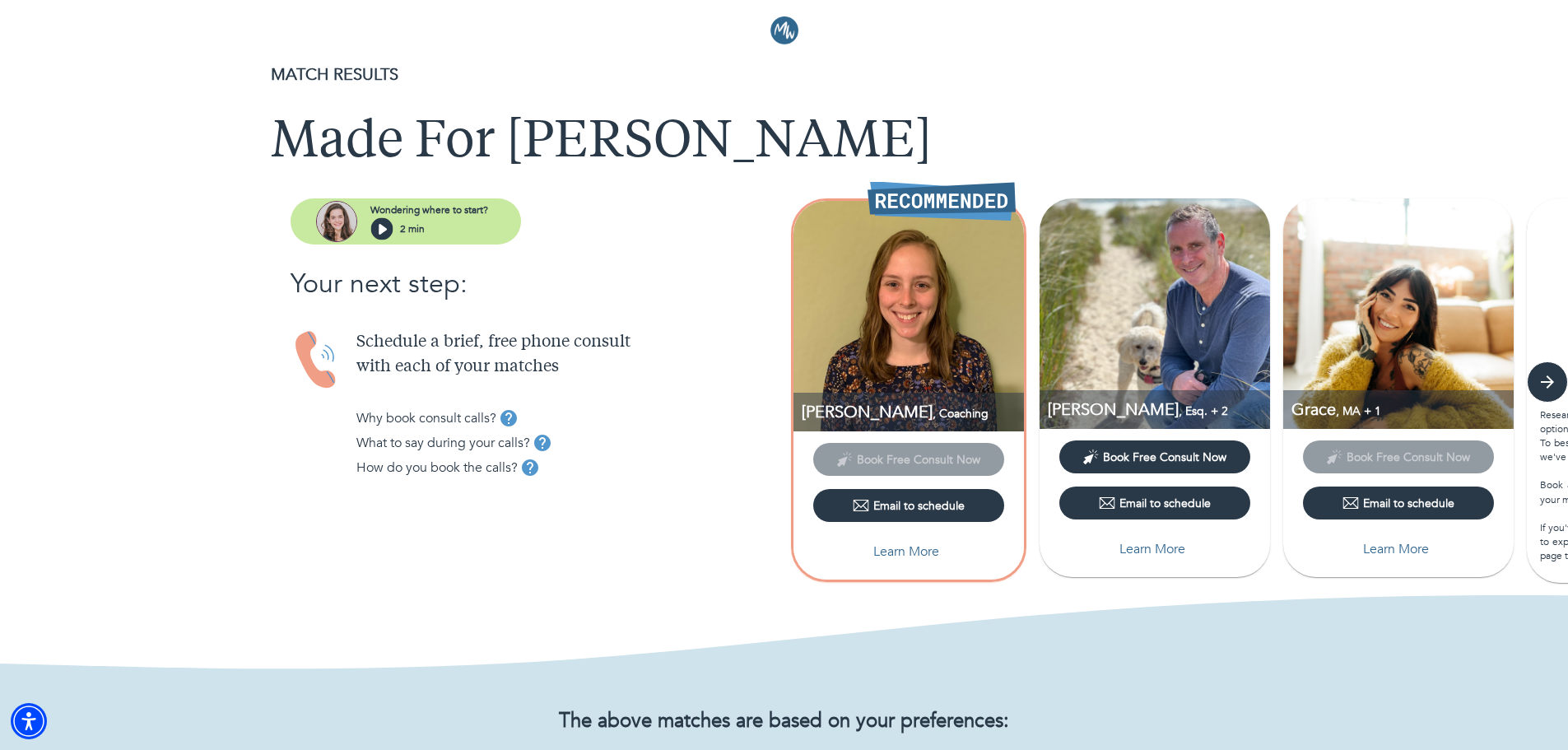
click at [384, 231] on icon "button" at bounding box center [383, 229] width 9 height 10
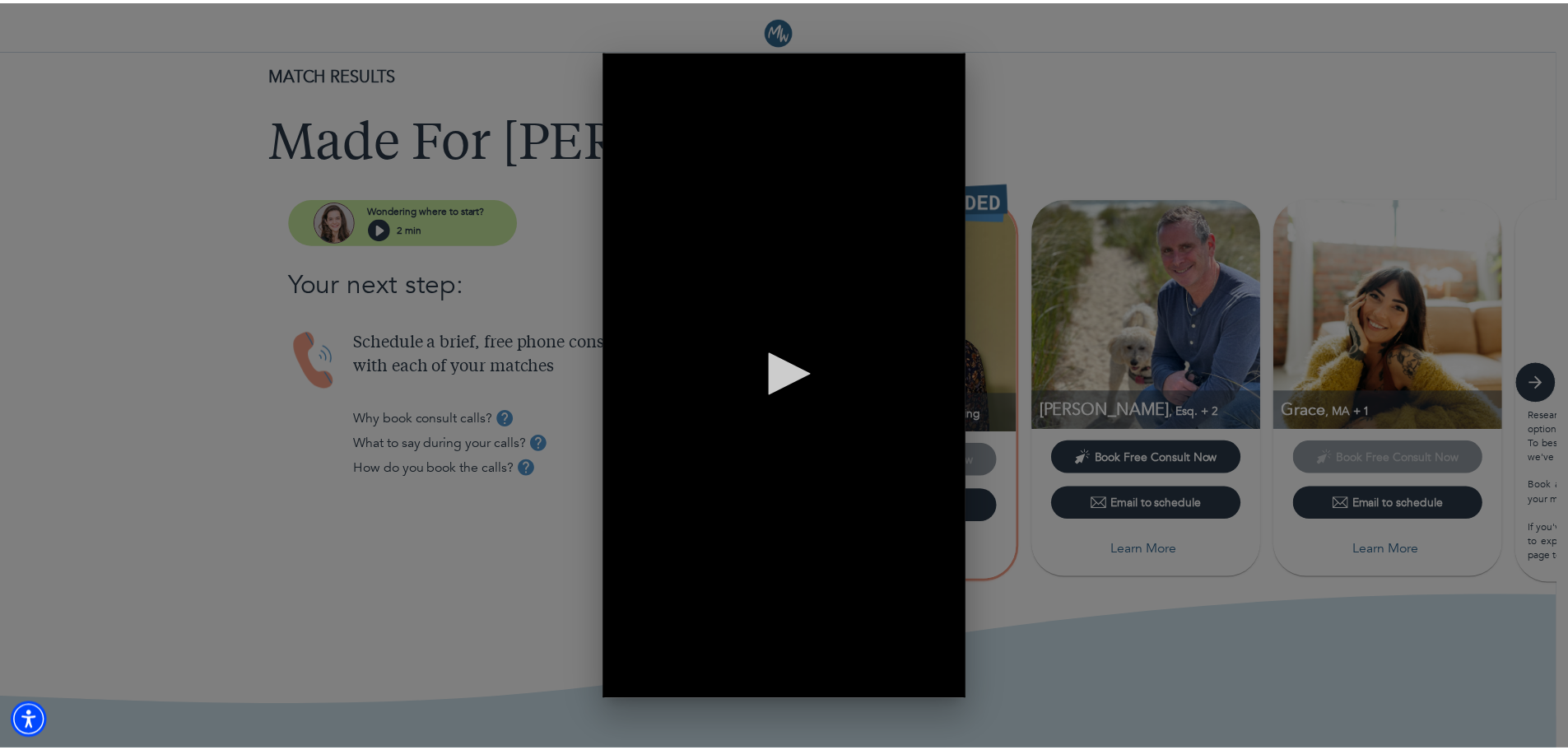
scroll to position [0, 353]
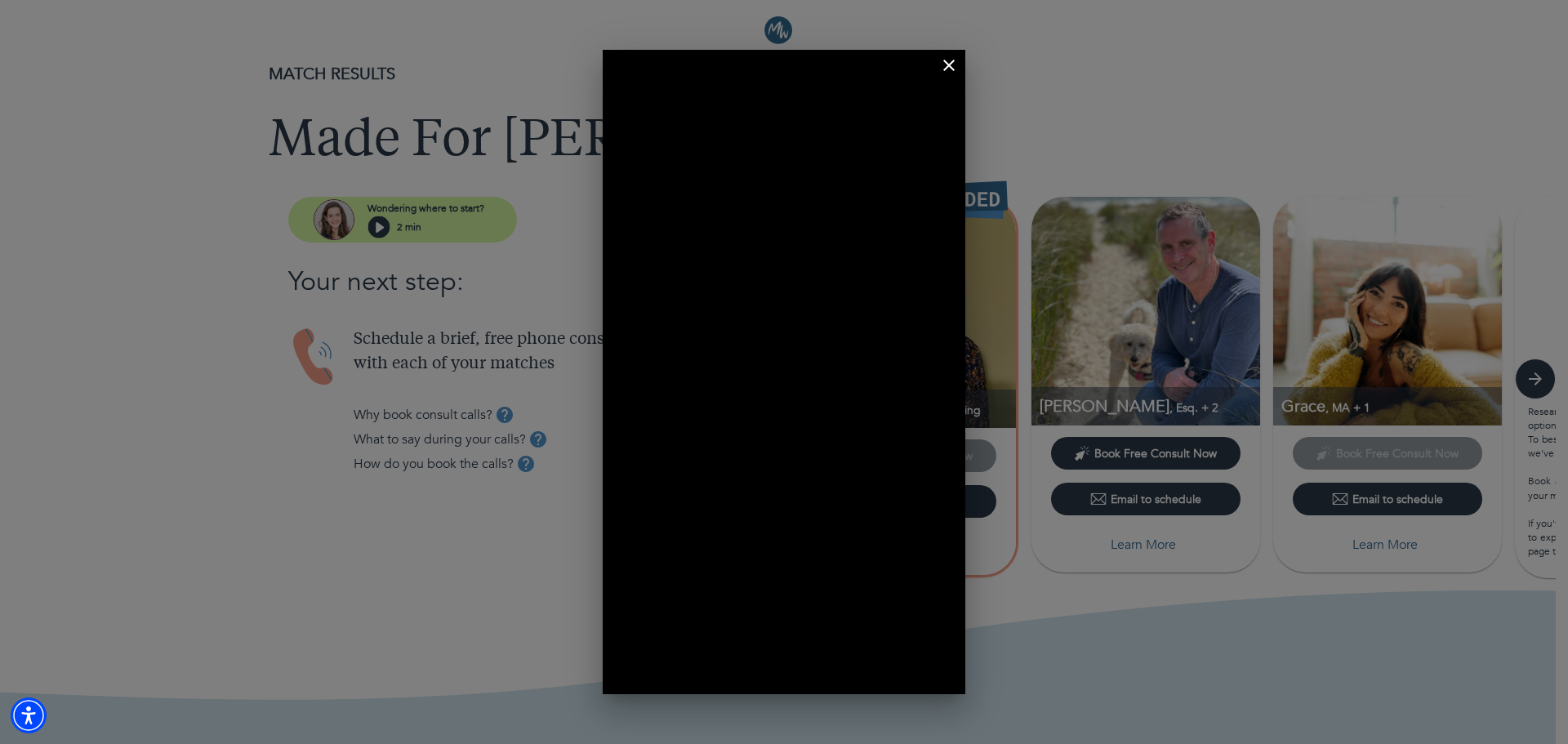
click at [952, 59] on icon "button" at bounding box center [948, 65] width 20 height 20
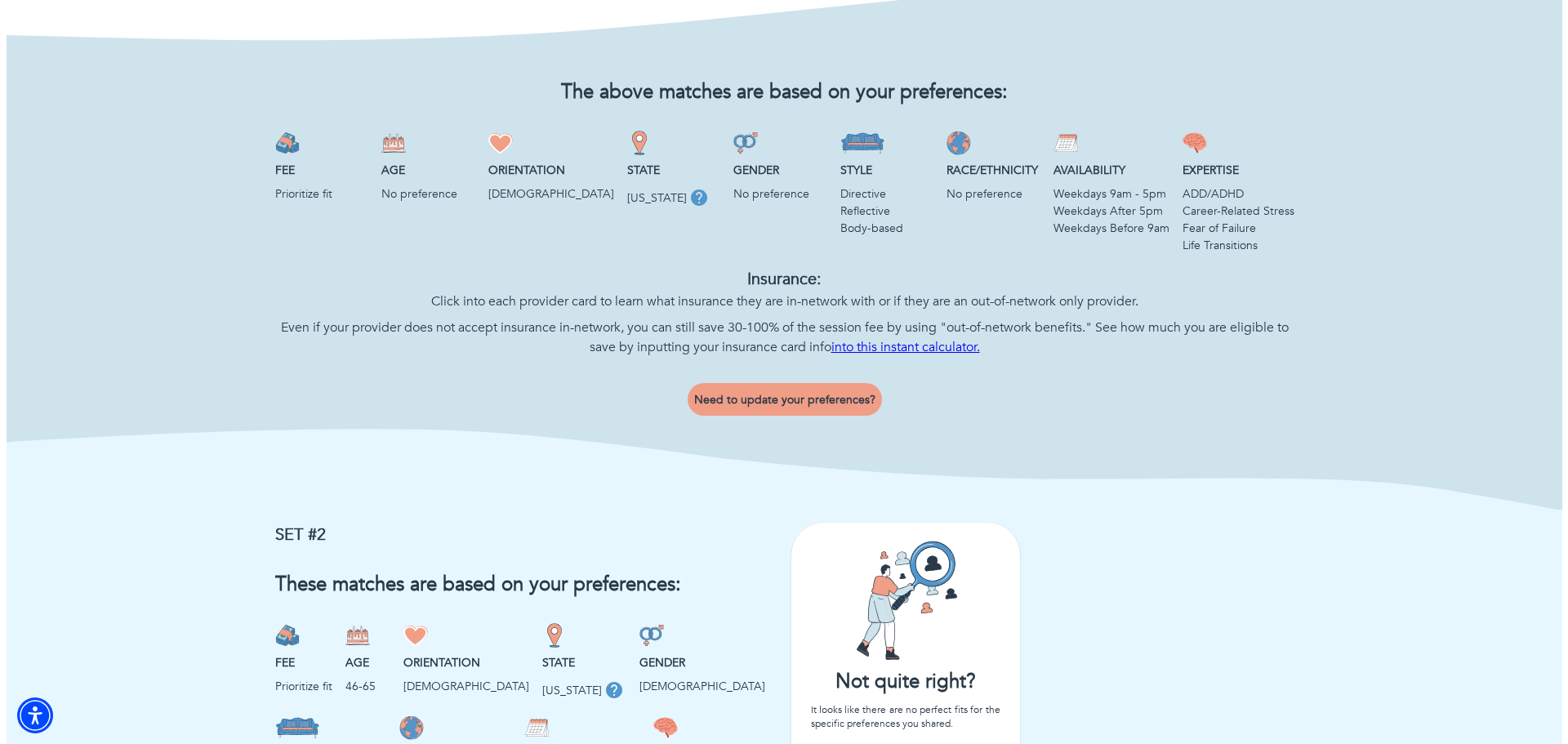
scroll to position [653, 0]
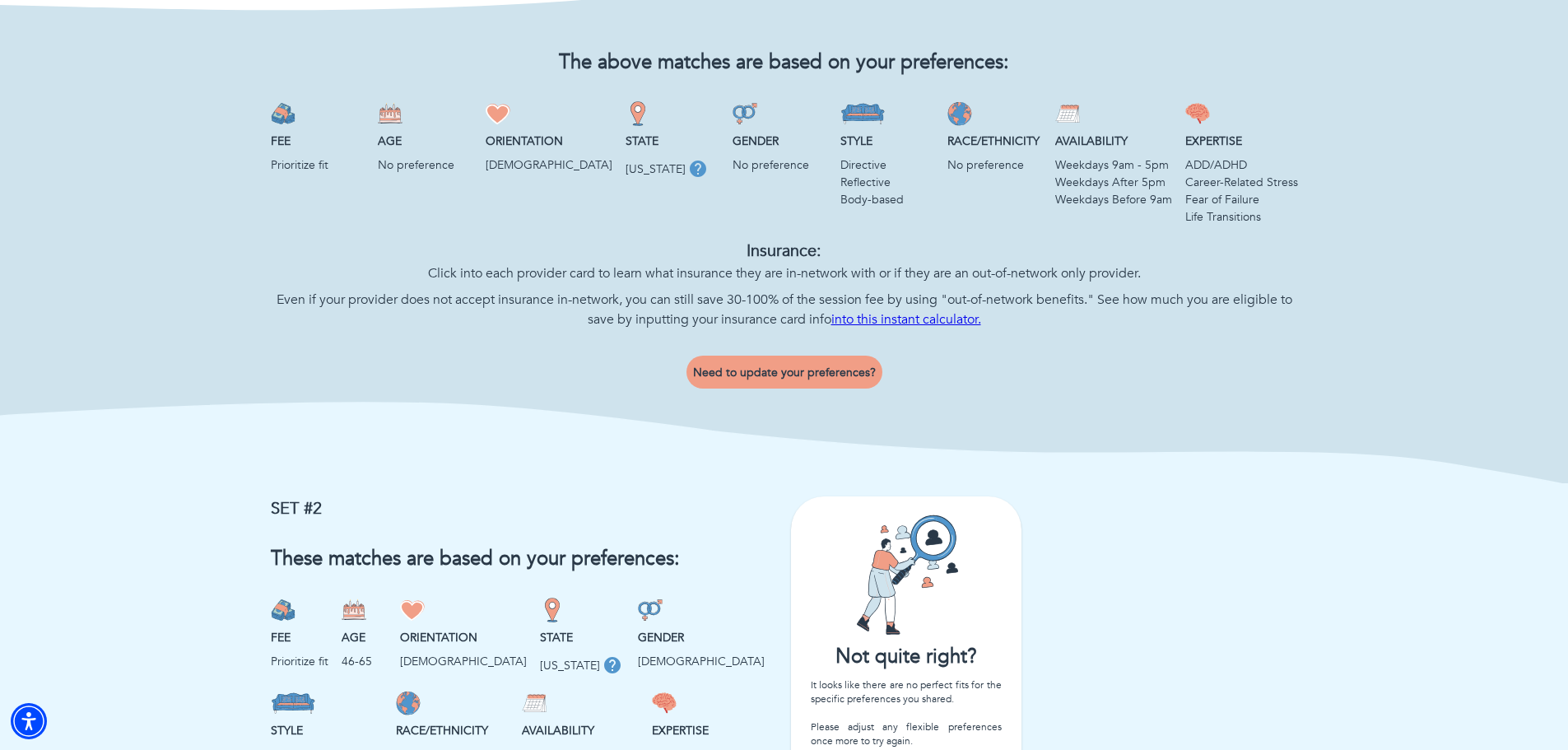
click at [812, 381] on span "Need to update your preferences?" at bounding box center [784, 372] width 183 height 15
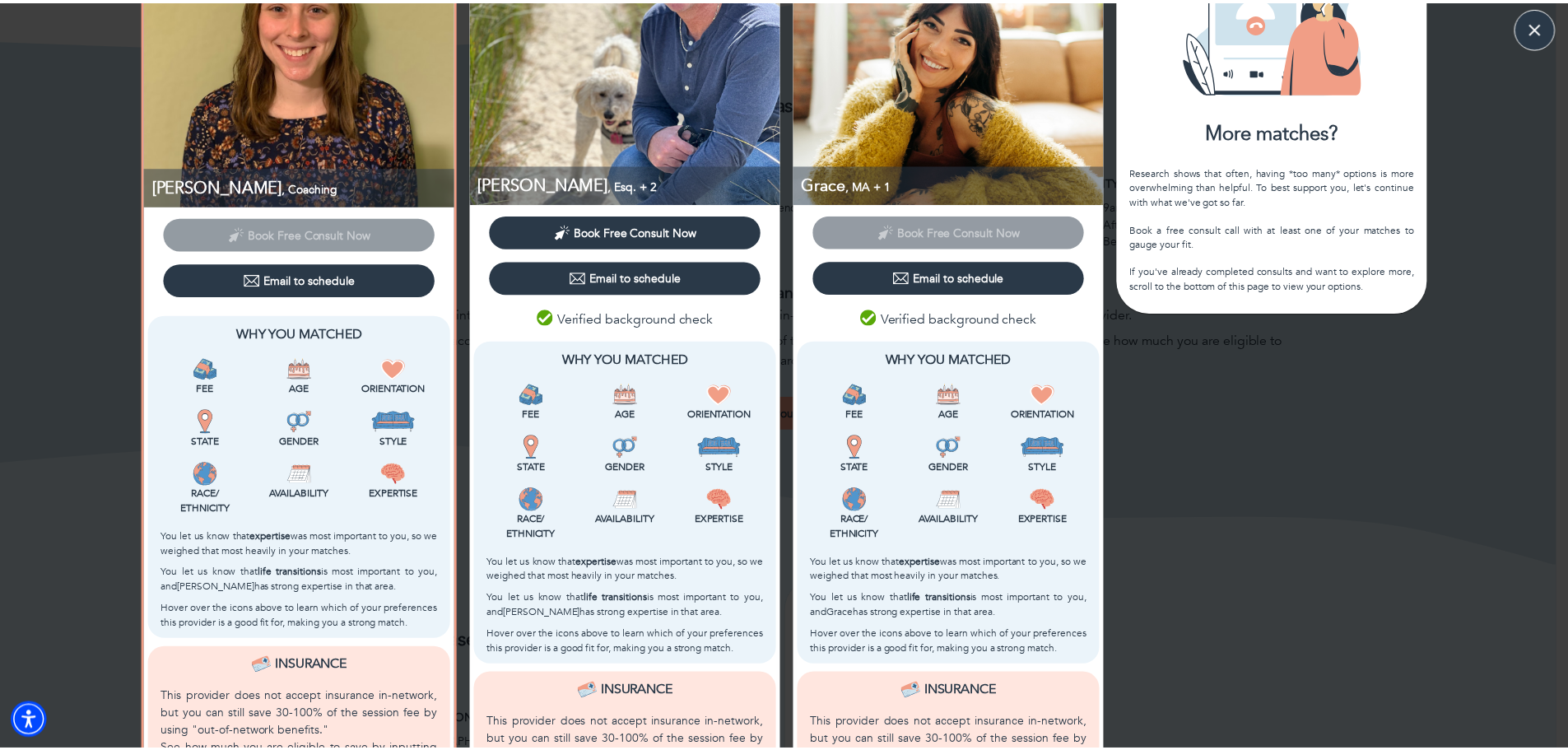
scroll to position [0, 0]
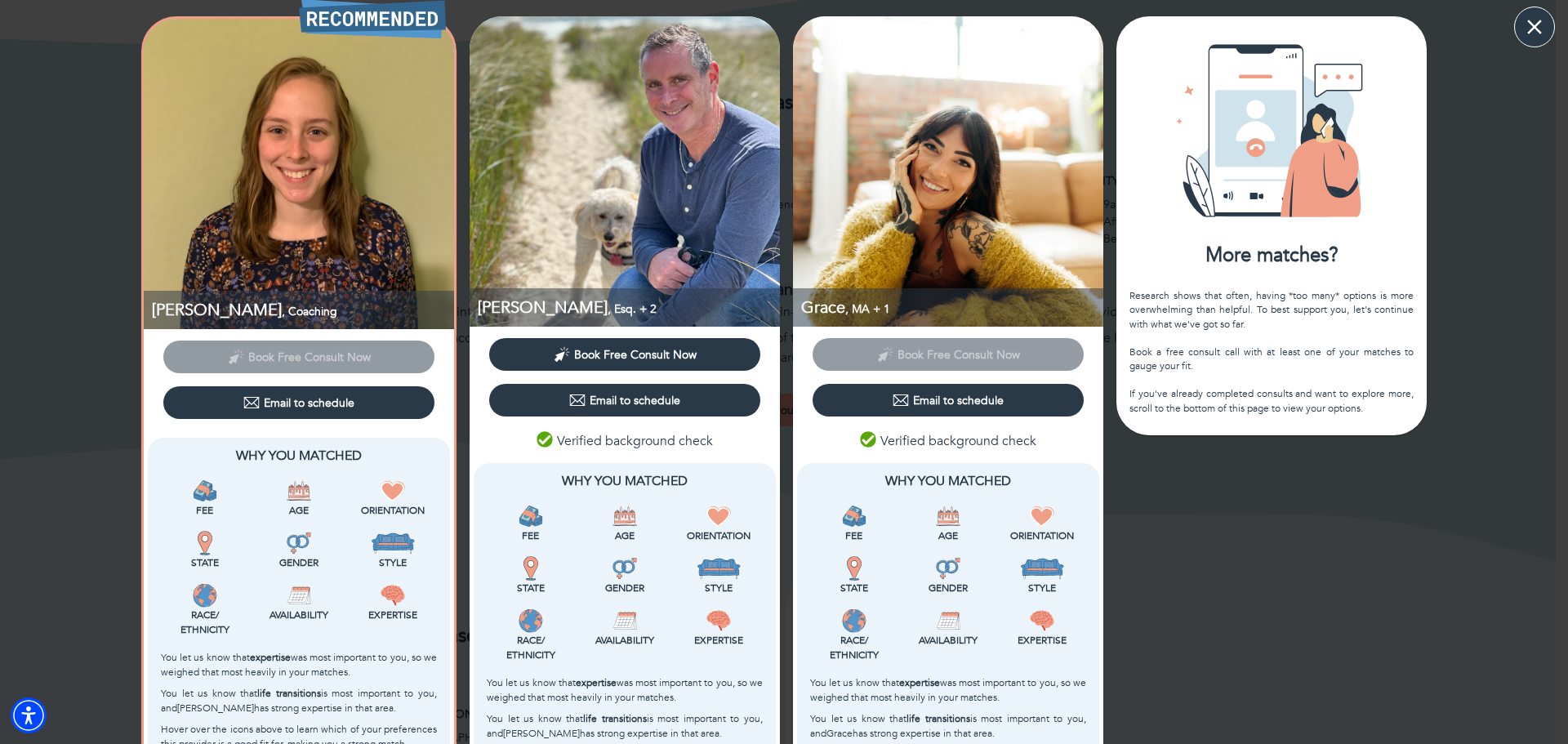
click at [1530, 27] on icon "button" at bounding box center [1534, 26] width 25 height 25
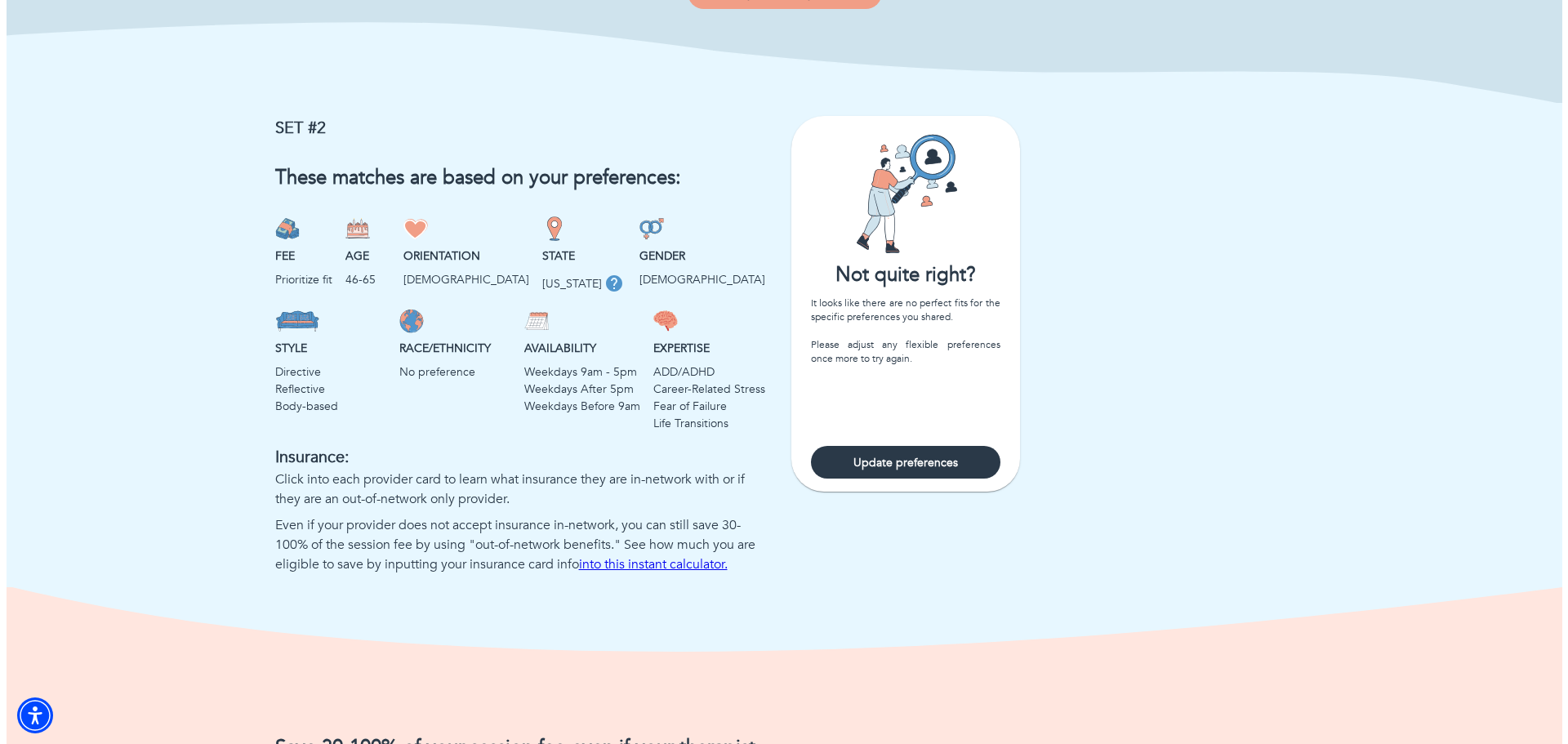
scroll to position [1088, 0]
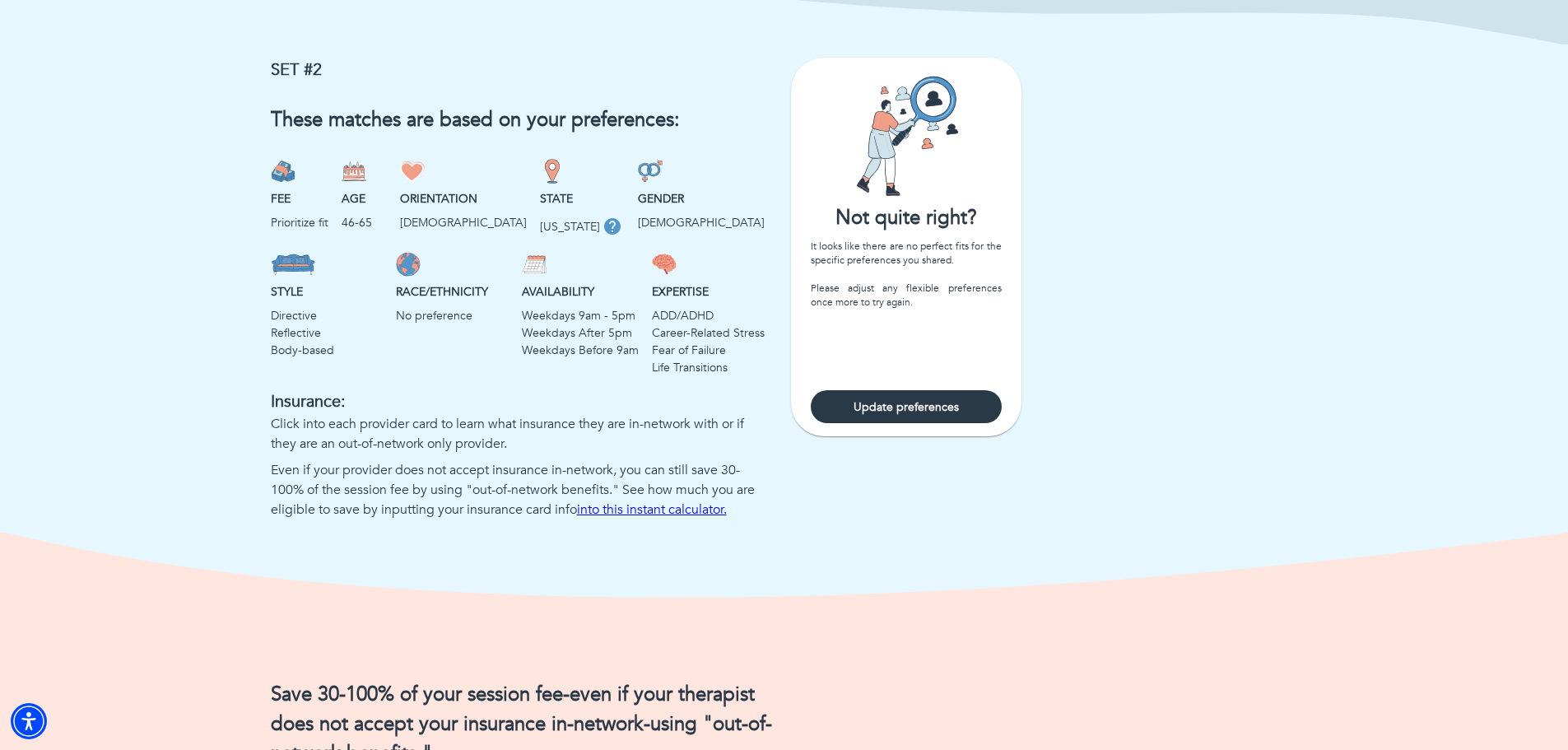
click at [915, 415] on span "Update preferences" at bounding box center [906, 406] width 177 height 15
select select "3"
select select "1"
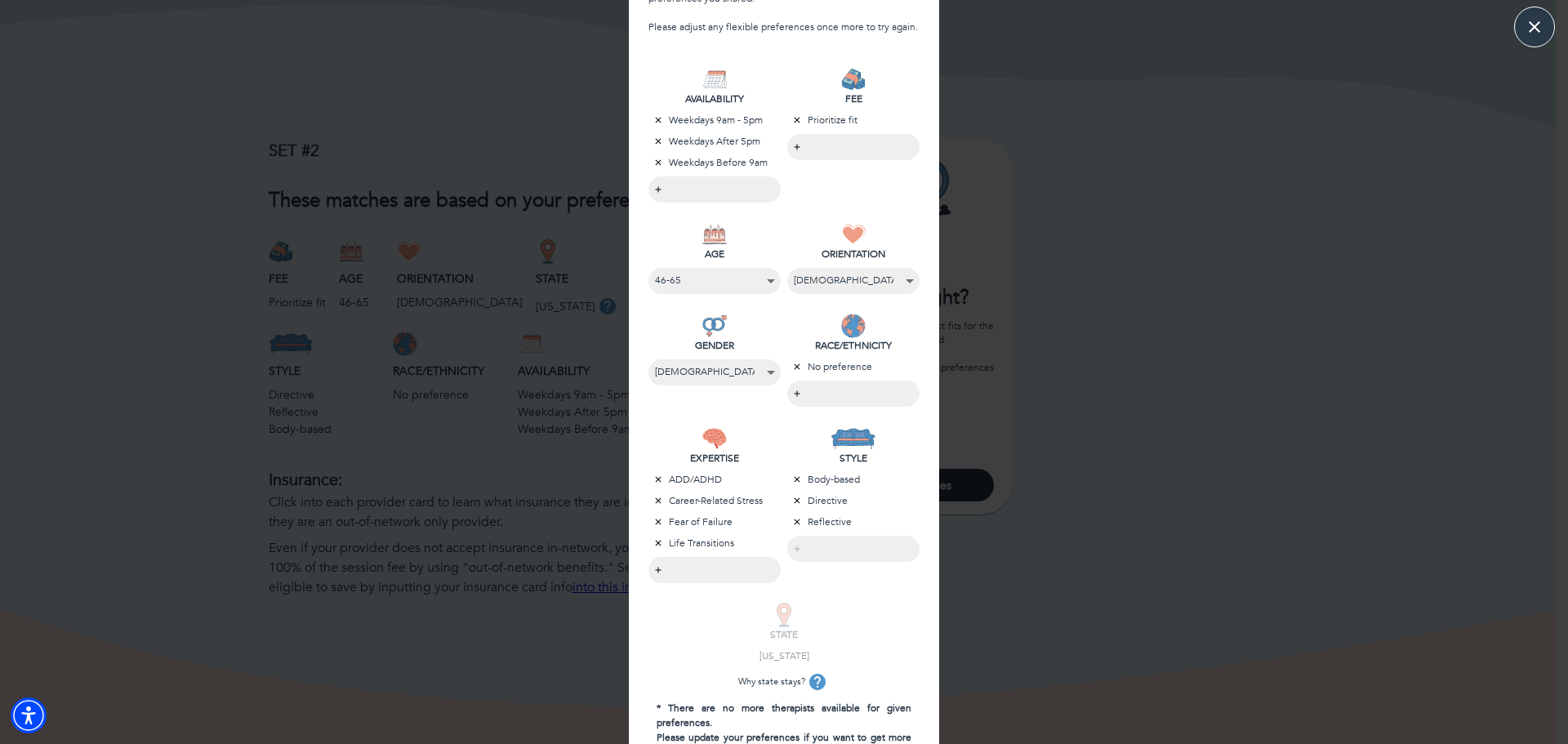
scroll to position [283, 0]
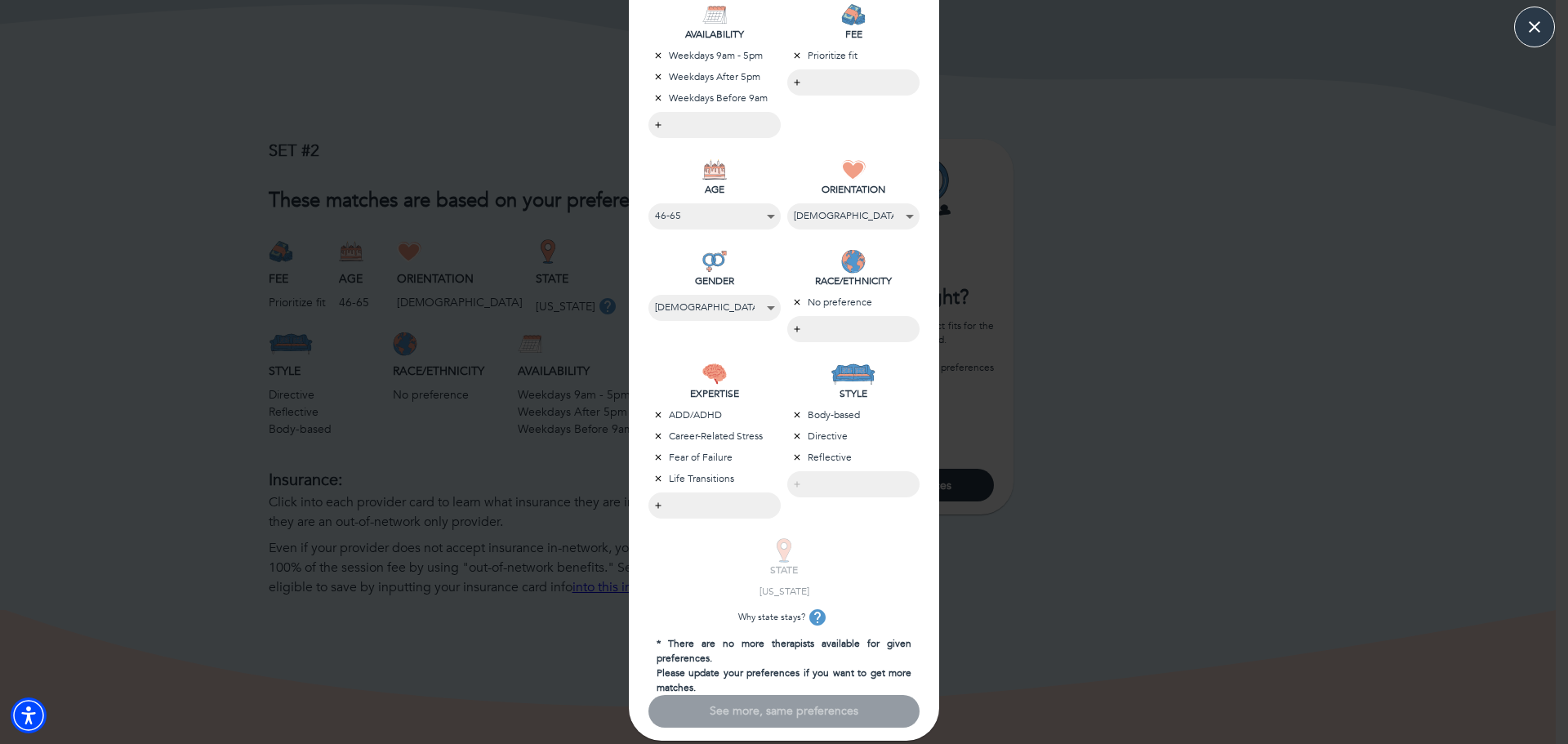
click at [654, 432] on icon "button" at bounding box center [658, 436] width 9 height 9
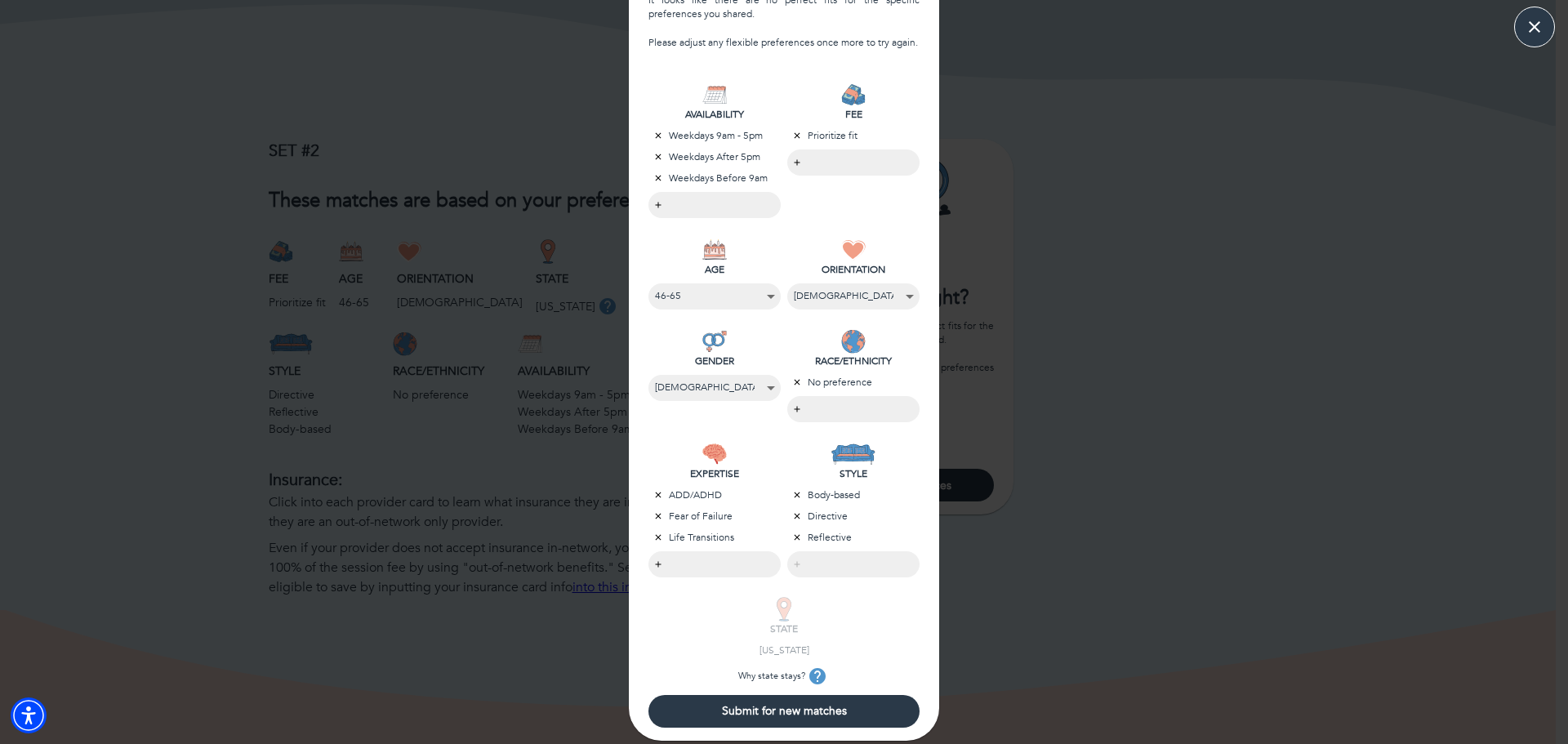
scroll to position [202, 0]
click at [782, 709] on span "Submit for new matches" at bounding box center [784, 711] width 258 height 15
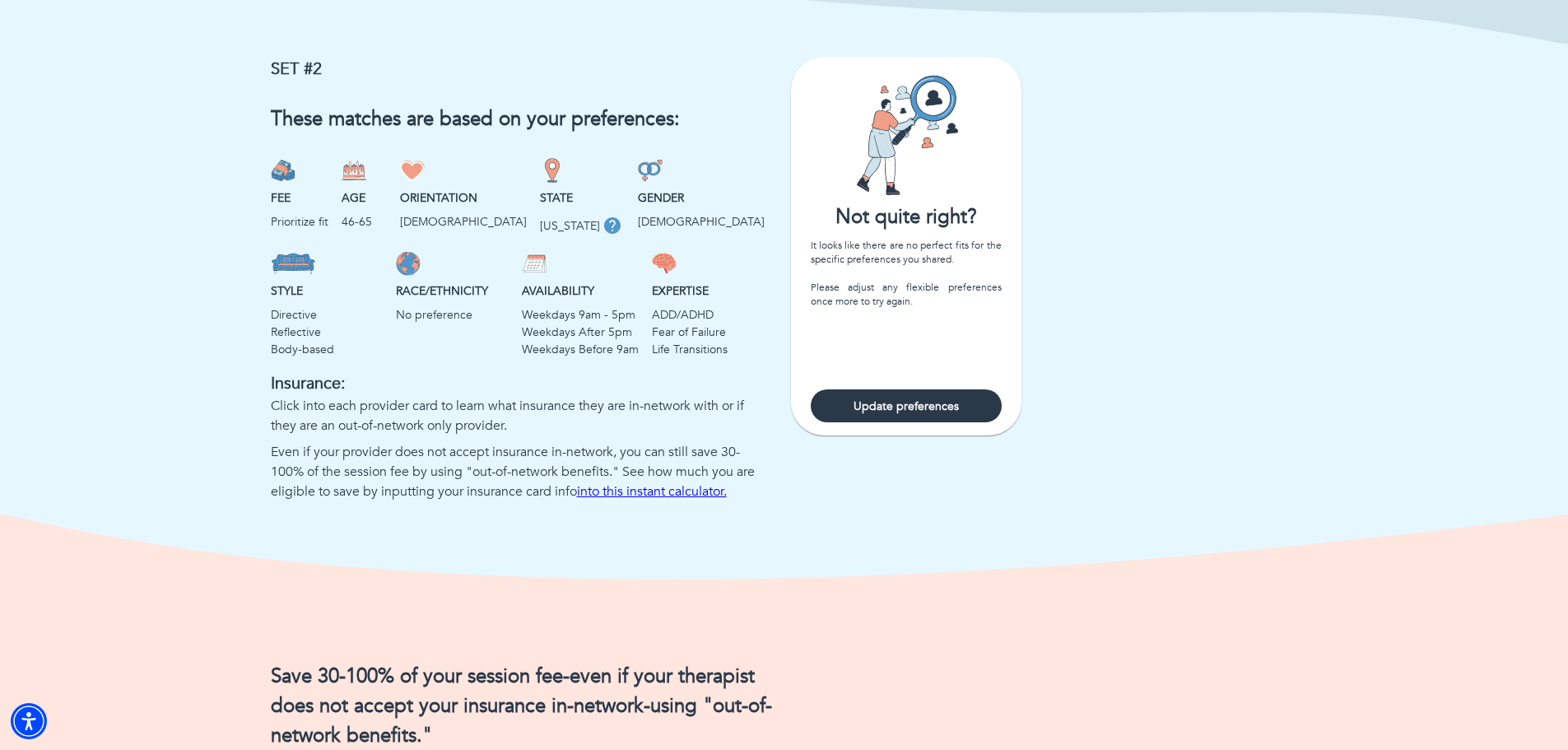
scroll to position [0, 0]
